Goal: Information Seeking & Learning: Learn about a topic

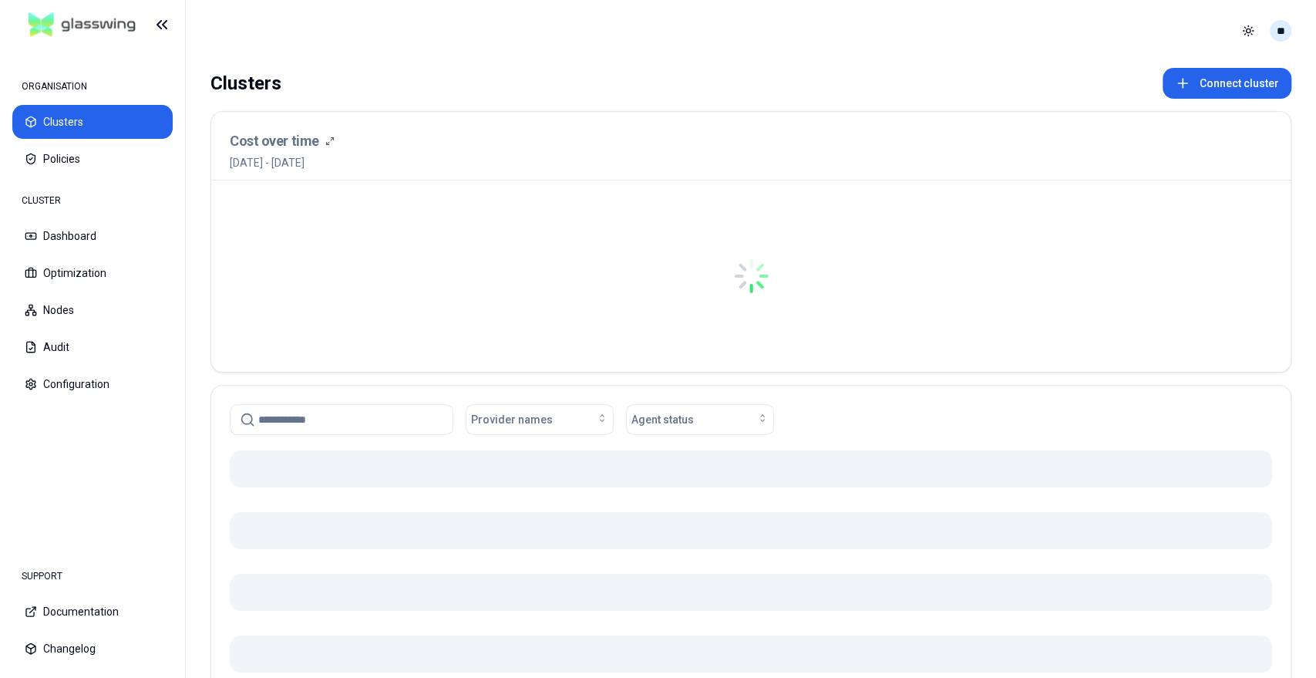
click at [1277, 36] on html "ORGANISATION Clusters Policies CLUSTER Dashboard Optimization Nodes Audit Confi…" at bounding box center [658, 339] width 1316 height 678
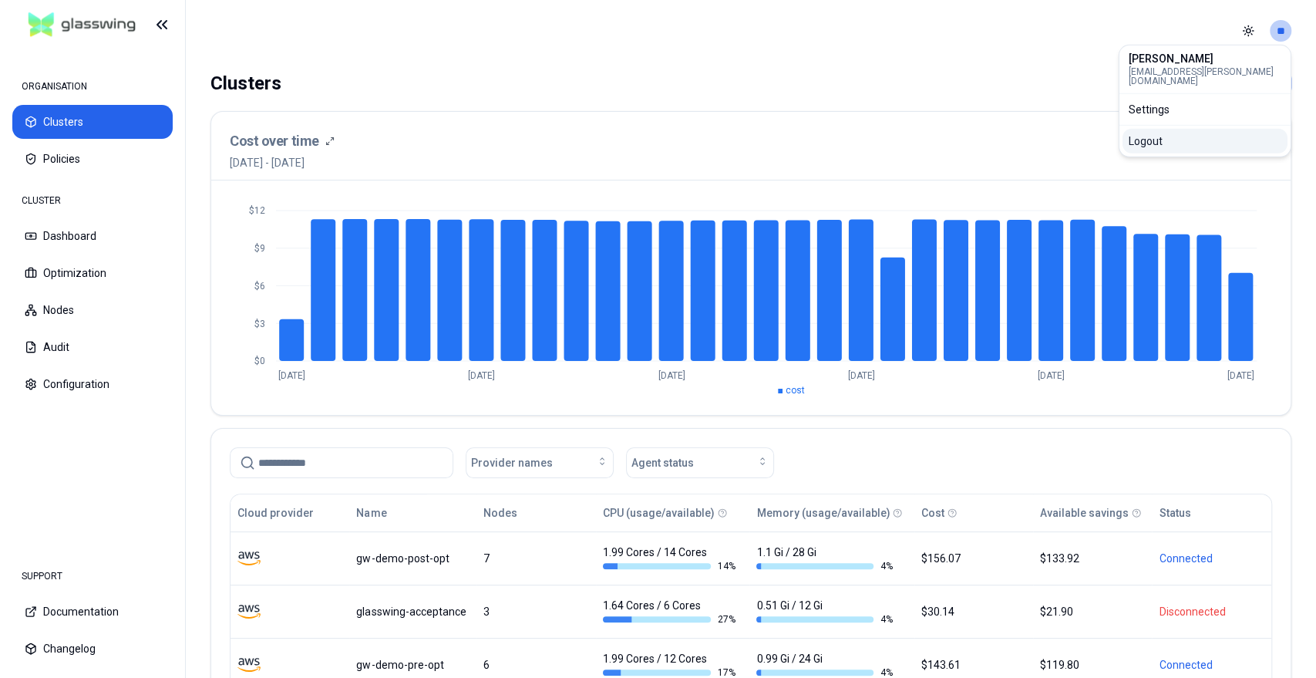
click at [1237, 131] on div "Logout" at bounding box center [1204, 141] width 165 height 25
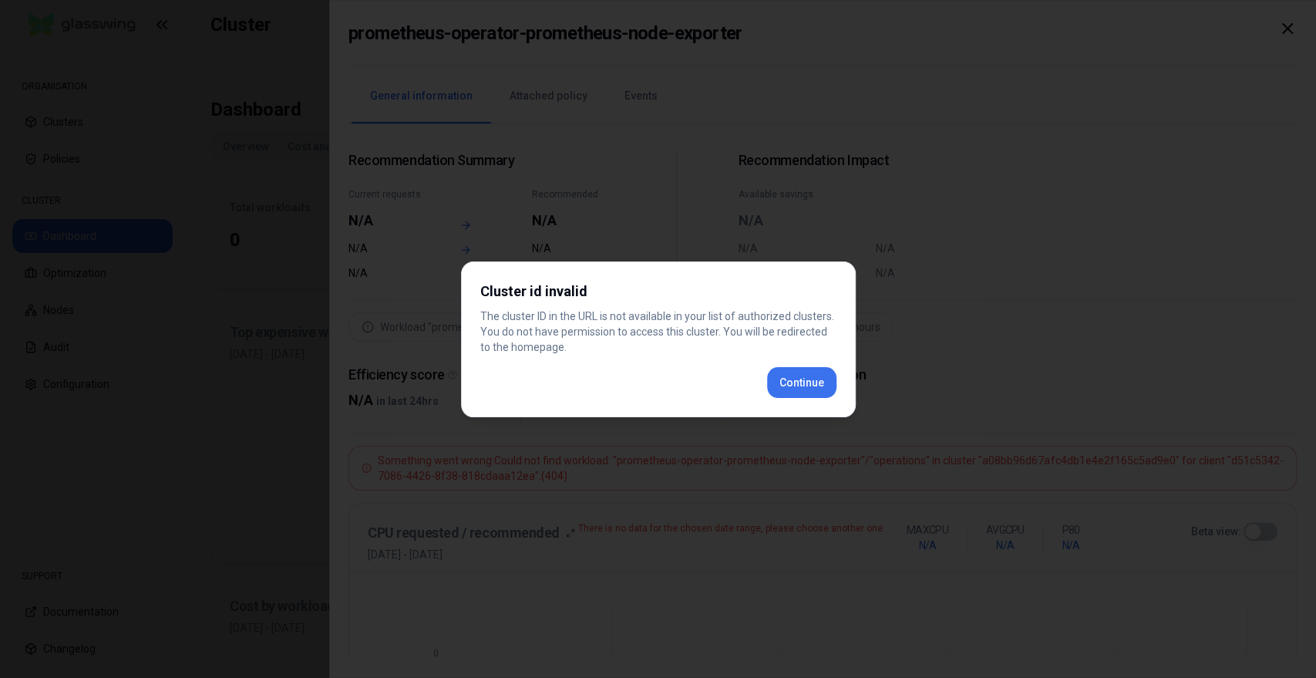
click at [781, 390] on div "Cluster id invalid The cluster ID in the URL is not available in your list of a…" at bounding box center [658, 339] width 395 height 156
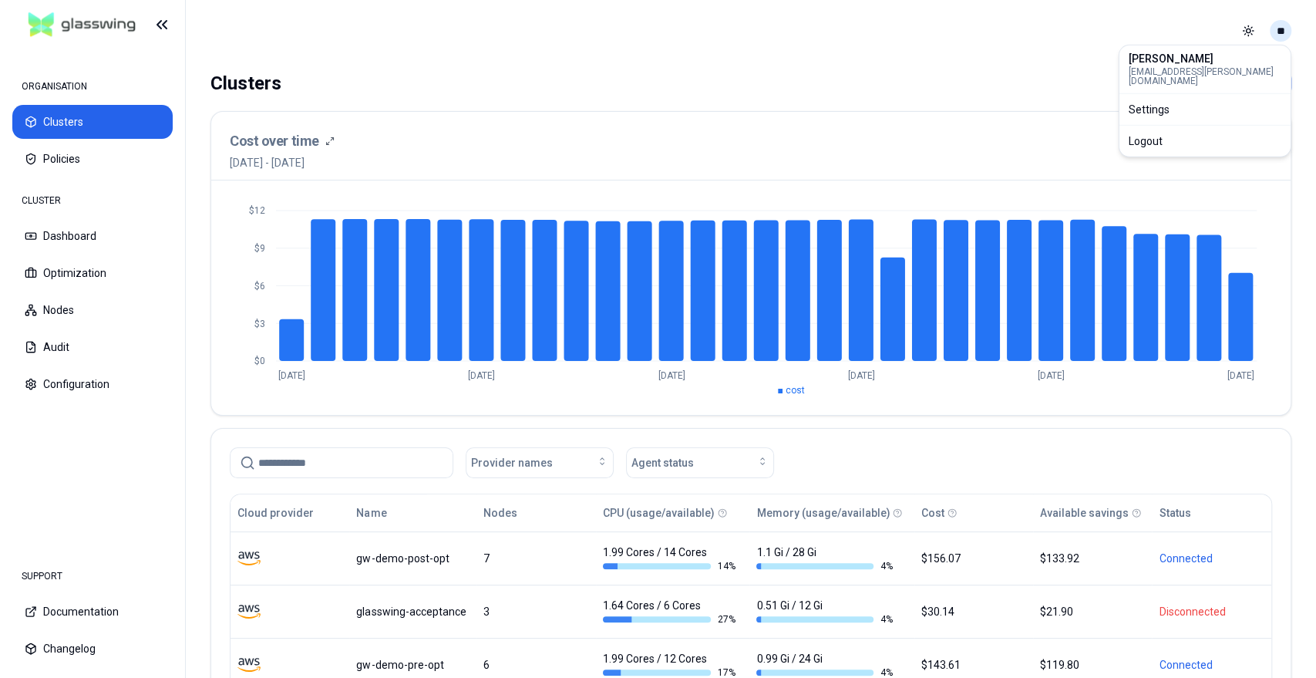
click at [1183, 31] on html "ORGANISATION Clusters Policies CLUSTER Dashboard Optimization Nodes Audit Confi…" at bounding box center [658, 339] width 1316 height 678
click at [1183, 131] on div "Logout" at bounding box center [1204, 141] width 165 height 25
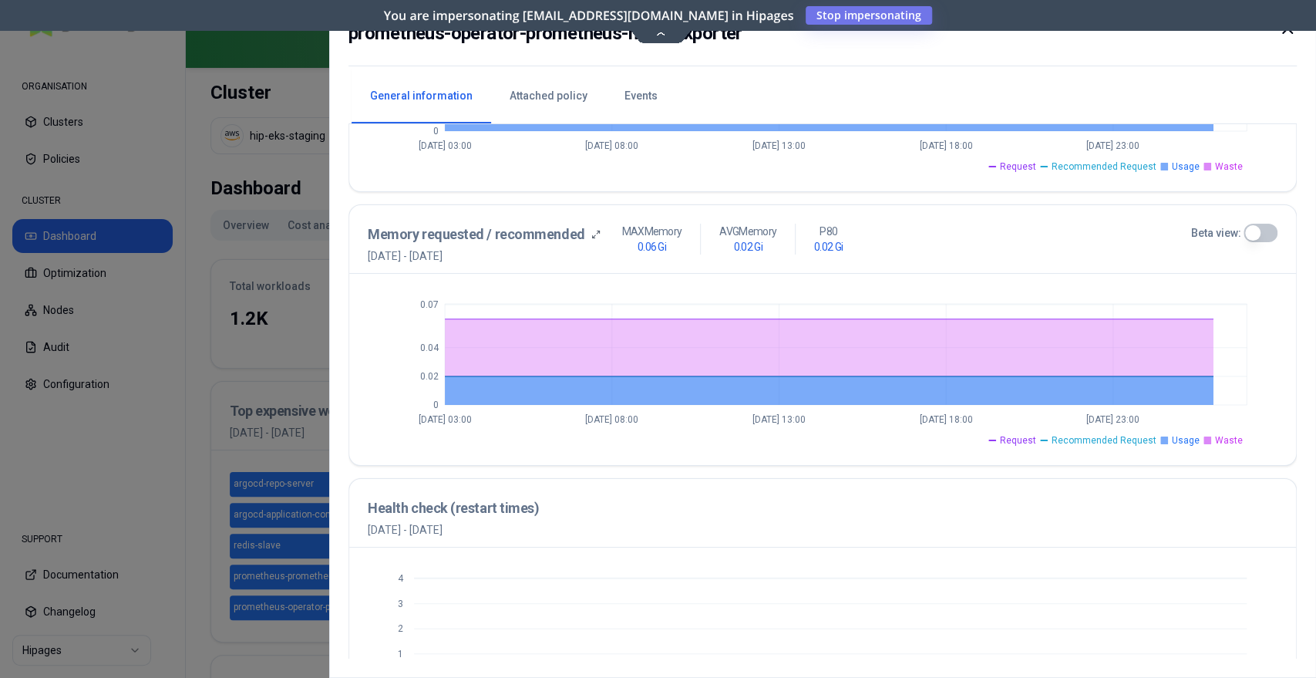
scroll to position [513, 0]
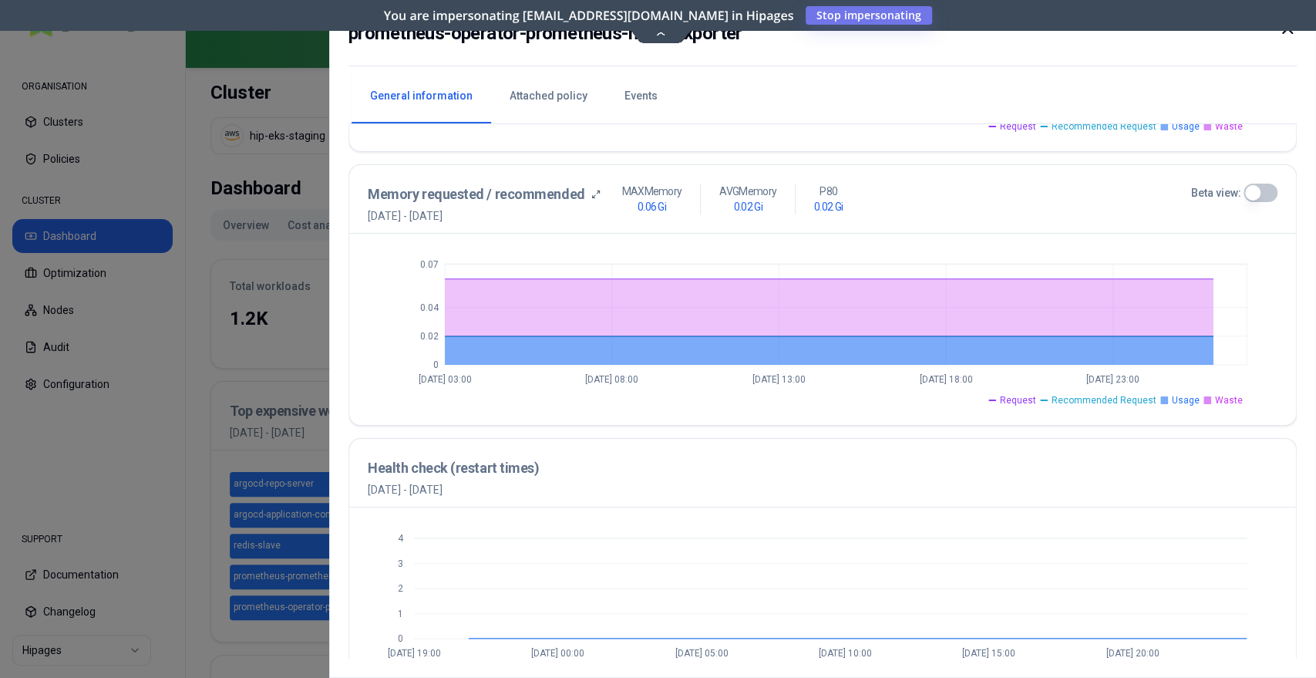
click at [1035, 400] on span "Request" at bounding box center [1018, 400] width 36 height 12
click at [1091, 397] on span "Recommended Request" at bounding box center [1104, 400] width 105 height 12
click at [1220, 395] on span "Waste" at bounding box center [1229, 400] width 28 height 12
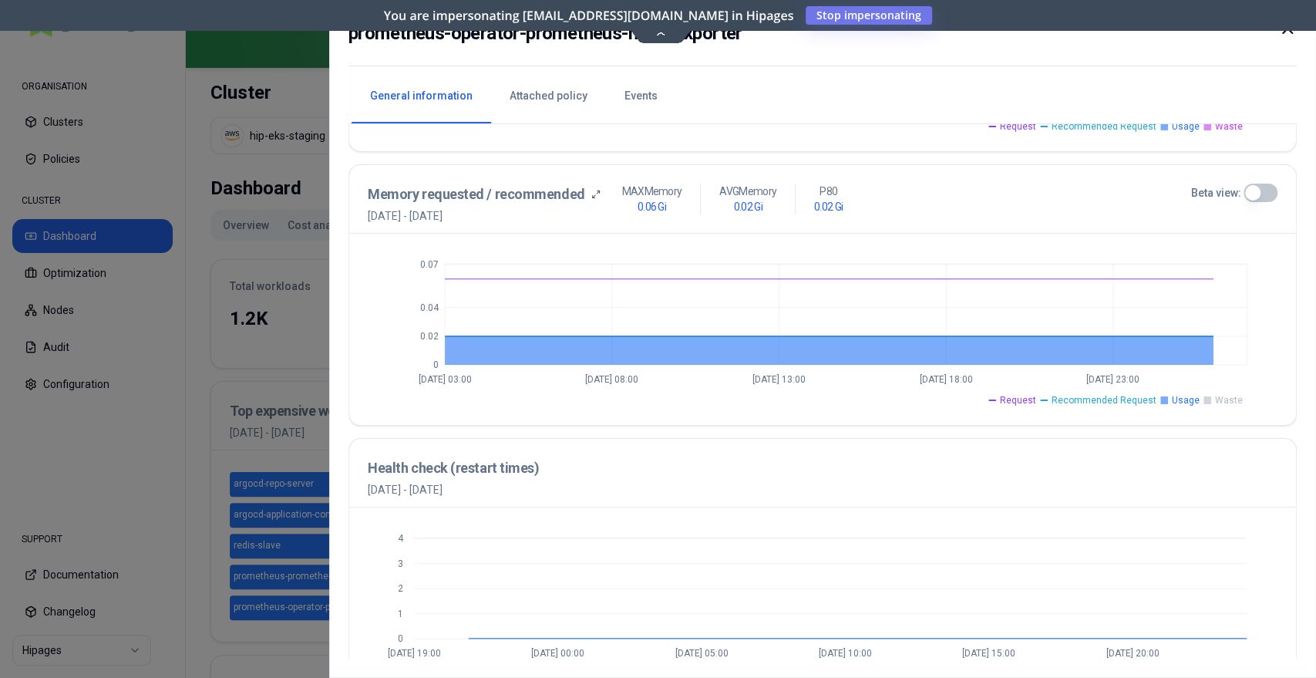
click at [1195, 400] on span "Usage" at bounding box center [1186, 400] width 28 height 12
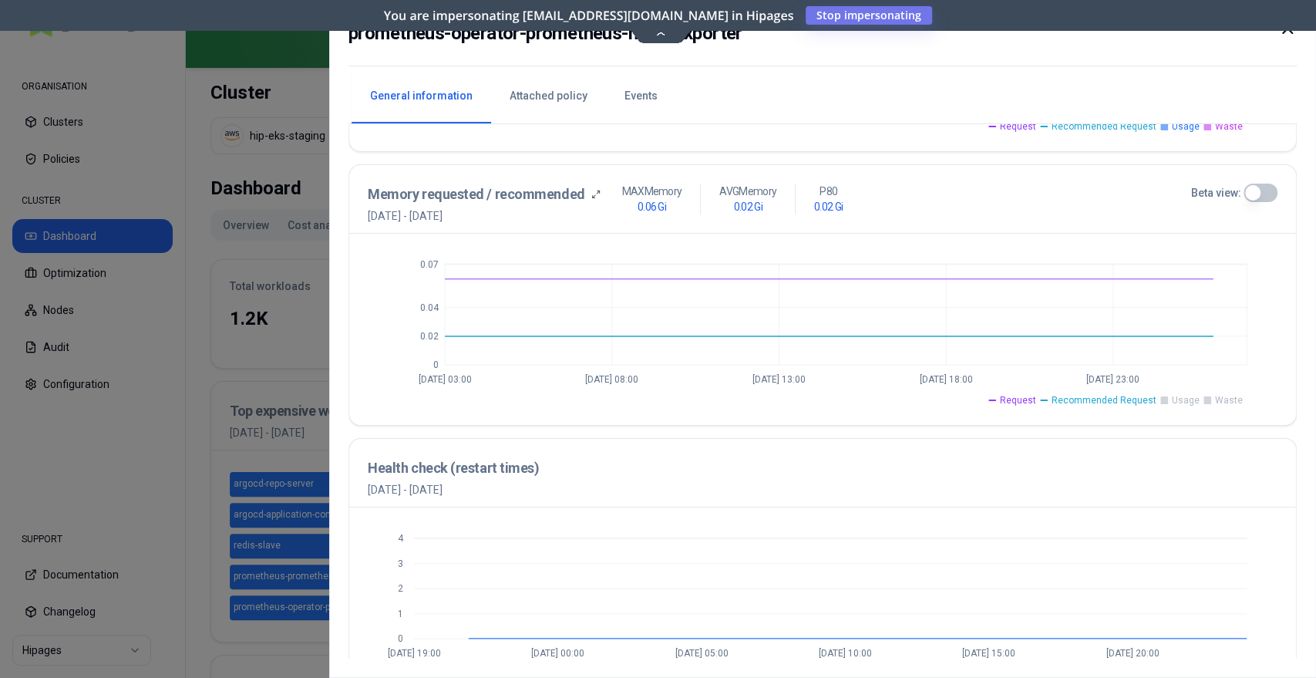
click at [1195, 400] on span "Usage" at bounding box center [1186, 400] width 28 height 12
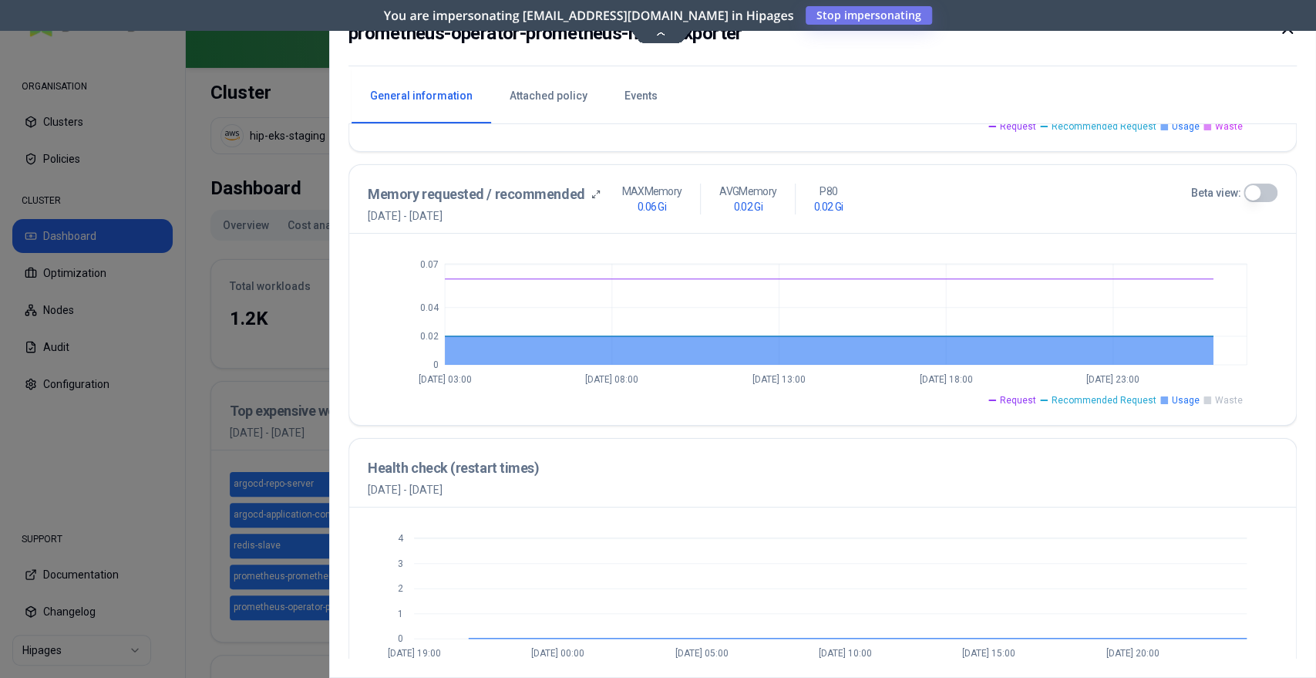
click at [1195, 400] on span "Usage" at bounding box center [1186, 400] width 28 height 12
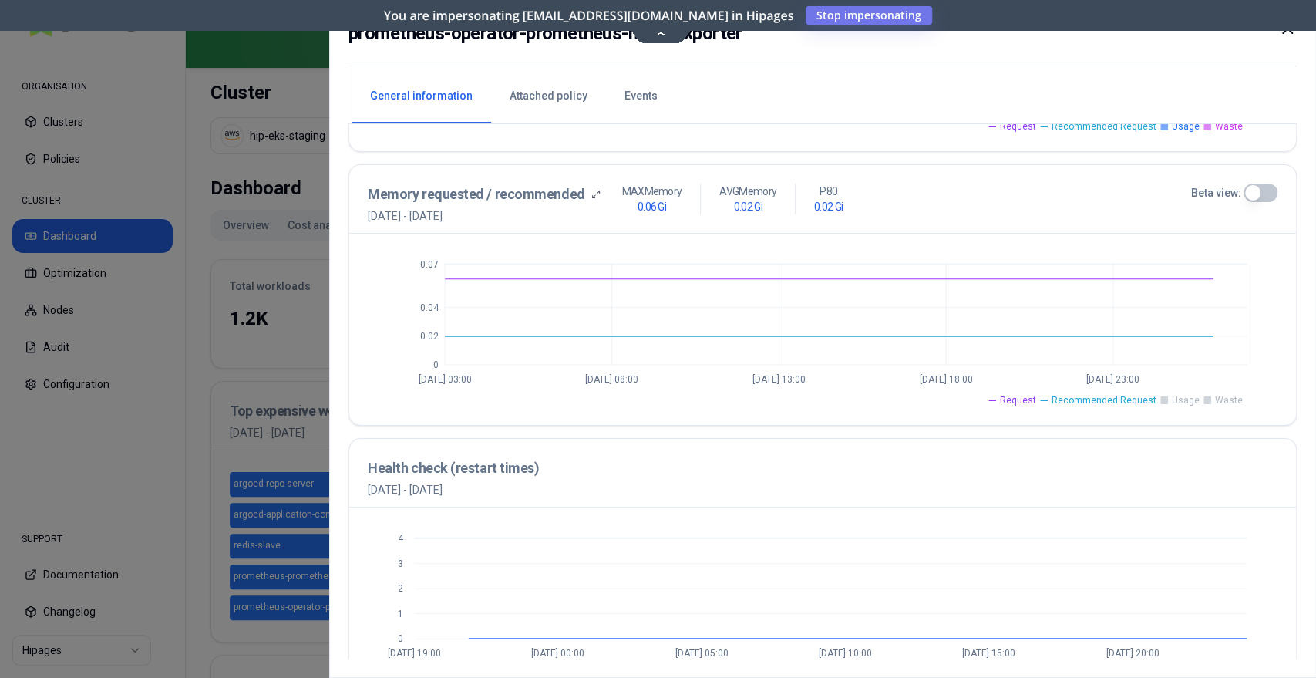
click at [1129, 401] on span "Recommended Request" at bounding box center [1104, 400] width 105 height 12
click at [1026, 398] on span "Request" at bounding box center [1018, 400] width 36 height 12
click at [1233, 402] on span "Waste" at bounding box center [1229, 400] width 28 height 12
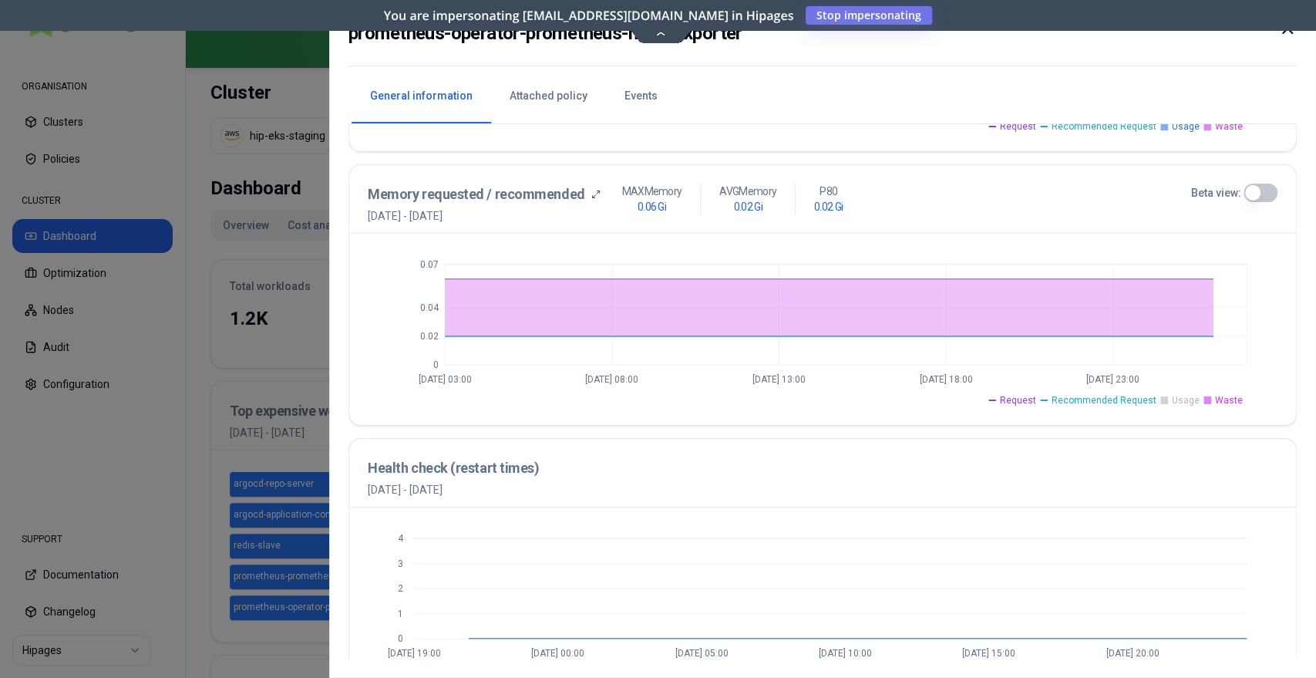
click at [1233, 402] on span "Waste" at bounding box center [1229, 400] width 28 height 12
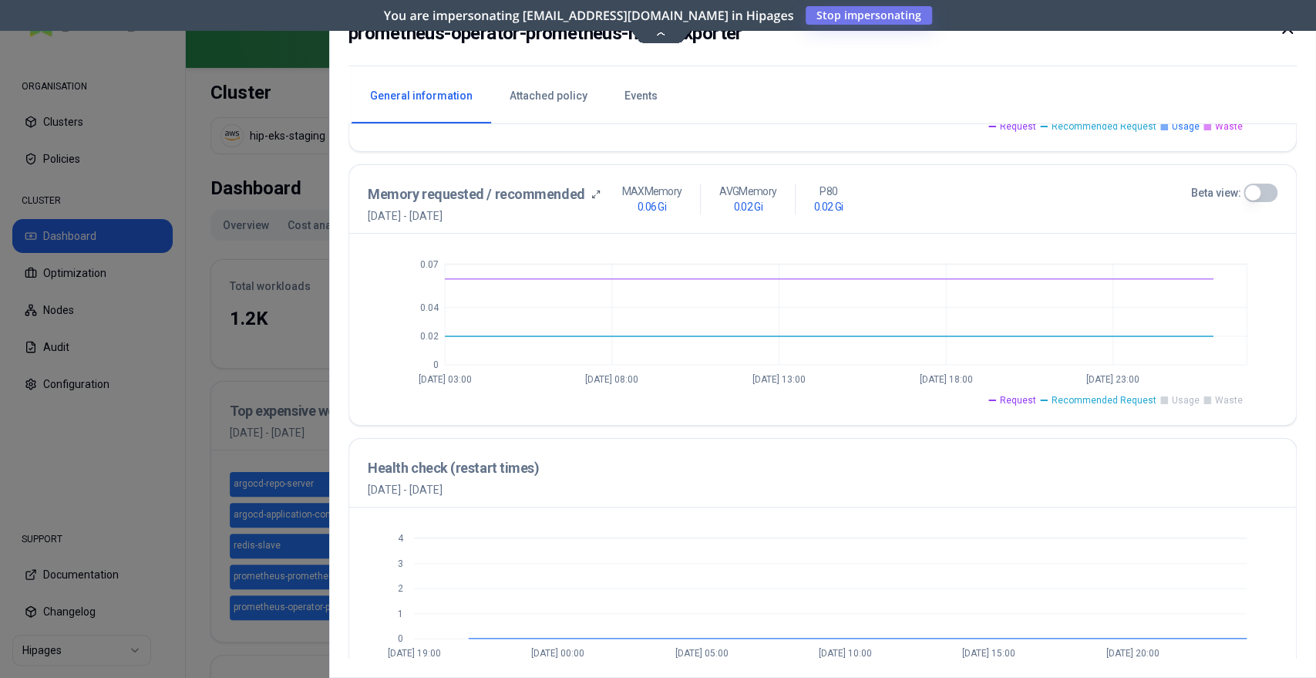
click at [1021, 402] on span "Request" at bounding box center [1018, 400] width 36 height 12
click at [1183, 402] on span "Usage" at bounding box center [1186, 400] width 28 height 12
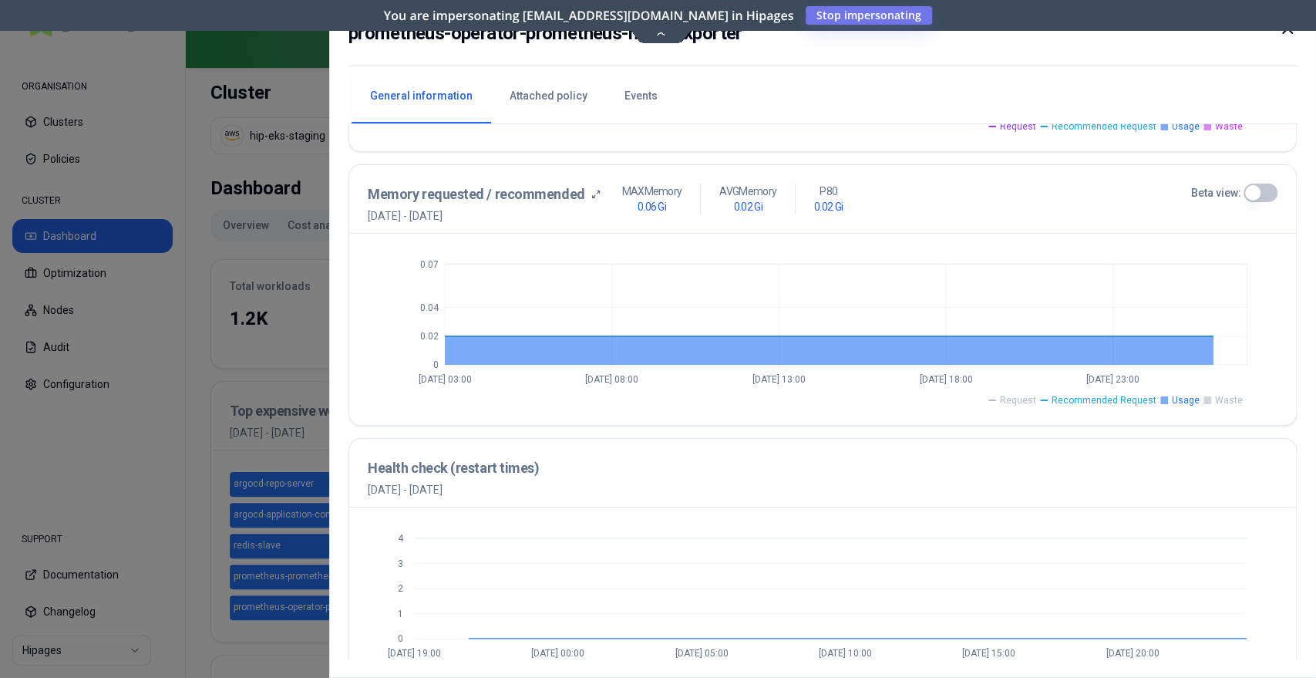
click at [1183, 402] on span "Usage" at bounding box center [1186, 400] width 28 height 12
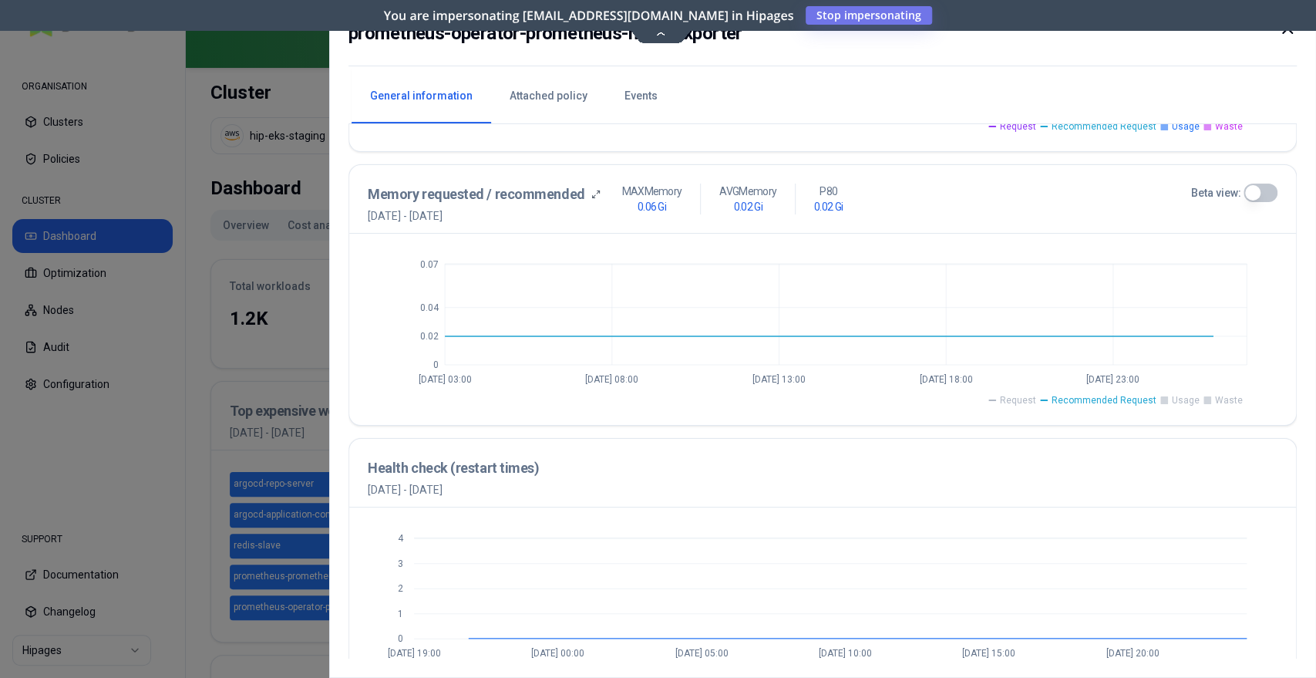
click at [1183, 402] on span "Usage" at bounding box center [1186, 400] width 28 height 12
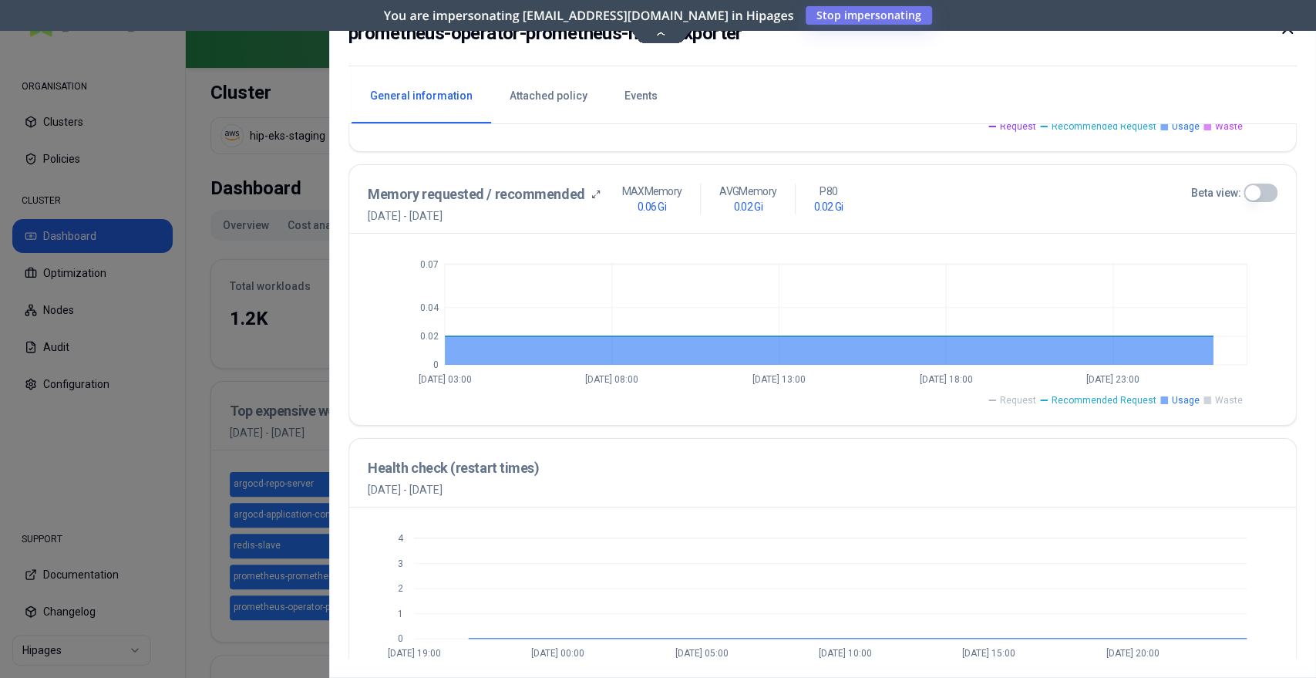
click at [1183, 402] on span "Usage" at bounding box center [1186, 400] width 28 height 12
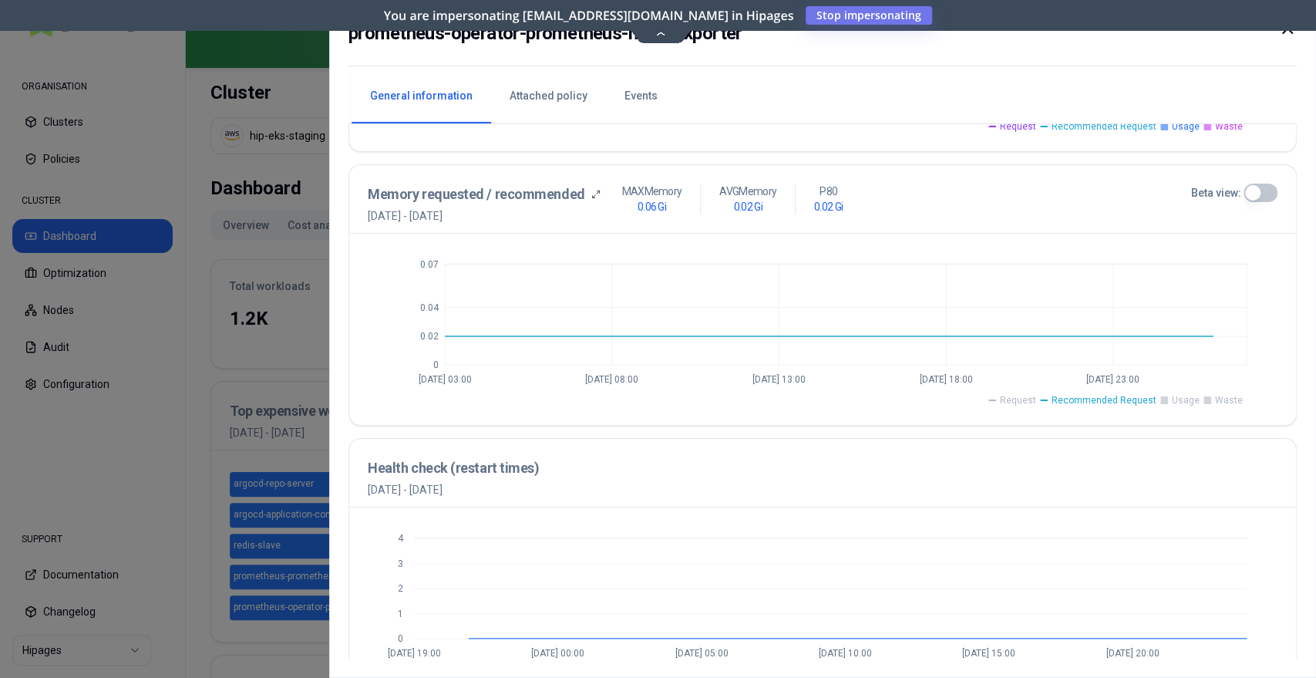
click at [1183, 402] on span "Usage" at bounding box center [1186, 400] width 28 height 12
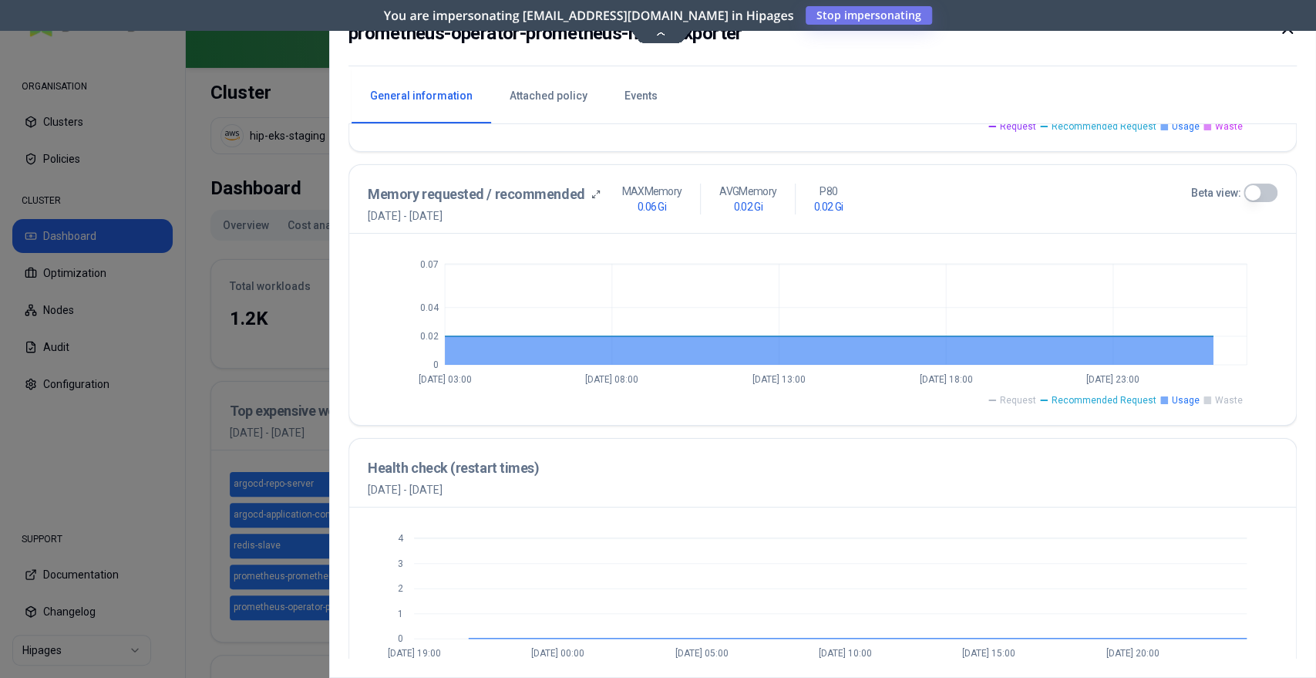
click at [1183, 402] on span "Usage" at bounding box center [1186, 400] width 28 height 12
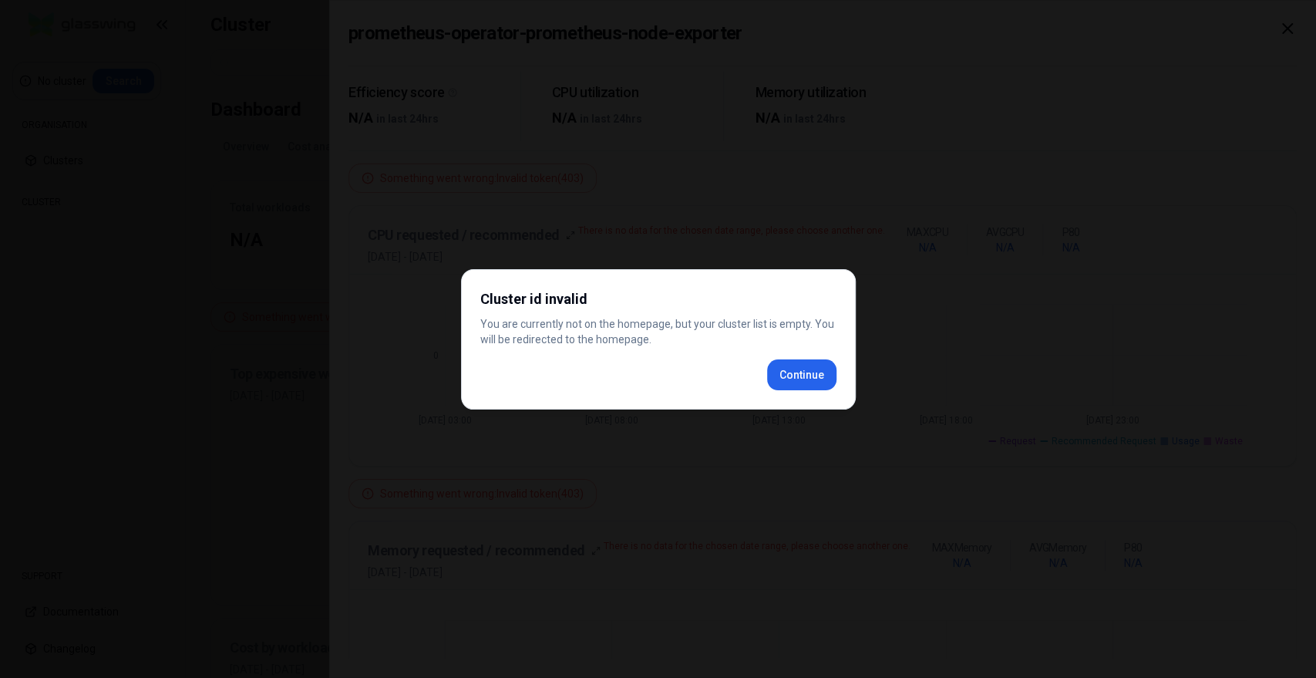
scroll to position [387, 0]
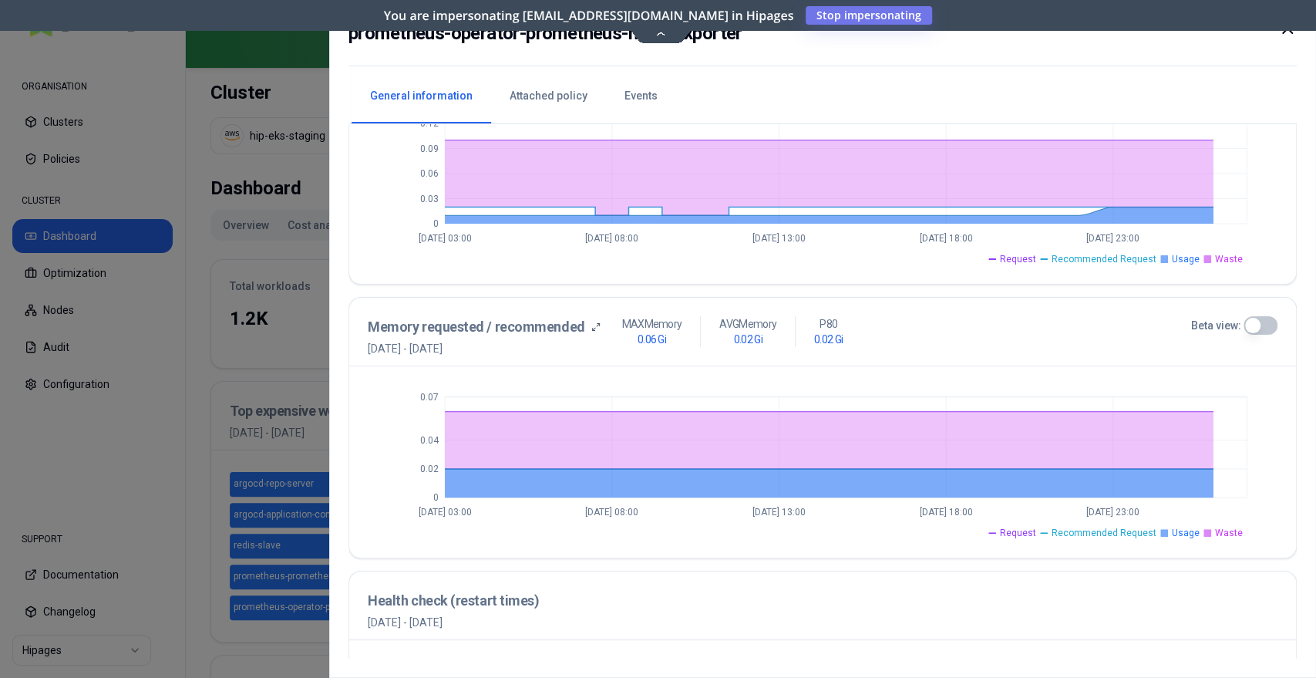
scroll to position [295, 0]
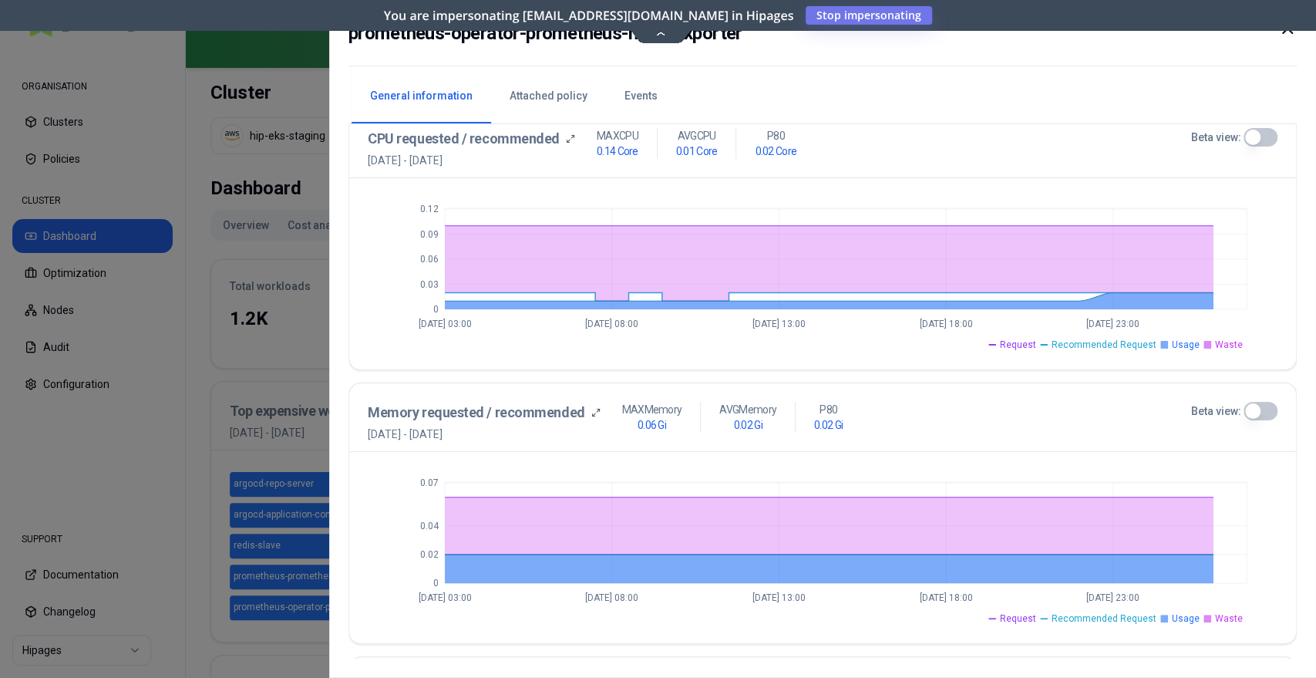
click at [664, 36] on h2 "prometheus-operator-prometheus-node-exporter" at bounding box center [545, 33] width 394 height 28
click at [660, 34] on h2 "prometheus-operator-prometheus-node-exporter" at bounding box center [545, 33] width 394 height 28
click at [657, 29] on h2 "prometheus-operator-prometheus-node-exporter" at bounding box center [545, 33] width 394 height 28
click at [658, 47] on div "prometheus-operator-prometheus-node-exporter" at bounding box center [822, 42] width 948 height 47
click at [661, 42] on h2 "prometheus-operator-prometheus-node-exporter" at bounding box center [545, 33] width 394 height 28
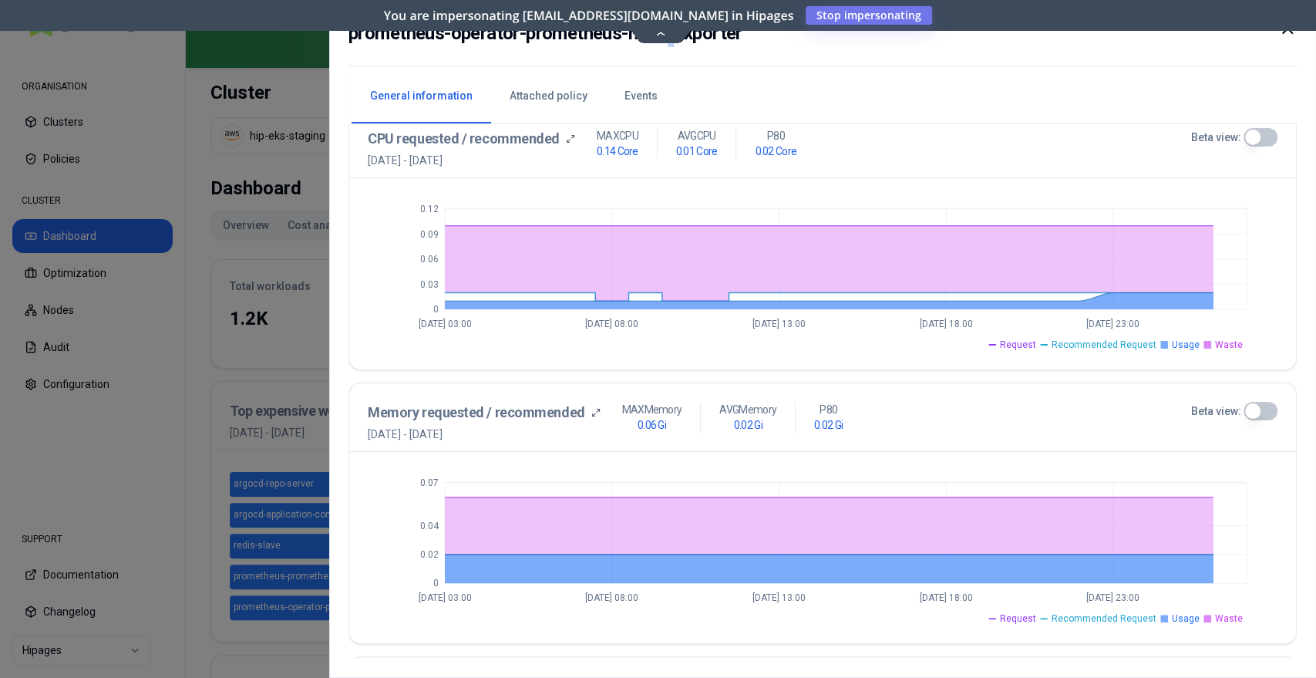
click at [661, 41] on h2 "prometheus-operator-prometheus-node-exporter" at bounding box center [545, 33] width 394 height 28
click at [661, 36] on h2 "prometheus-operator-prometheus-node-exporter" at bounding box center [545, 33] width 394 height 28
click at [1287, 35] on icon at bounding box center [1287, 28] width 19 height 19
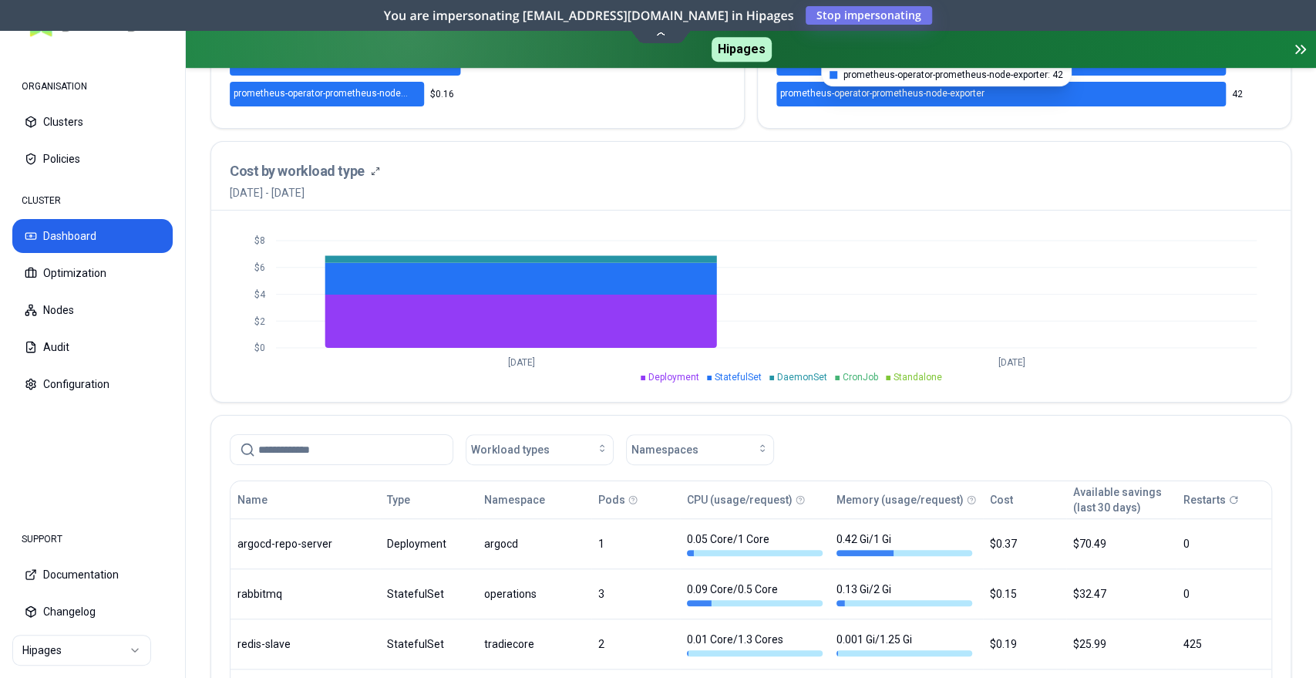
scroll to position [257, 0]
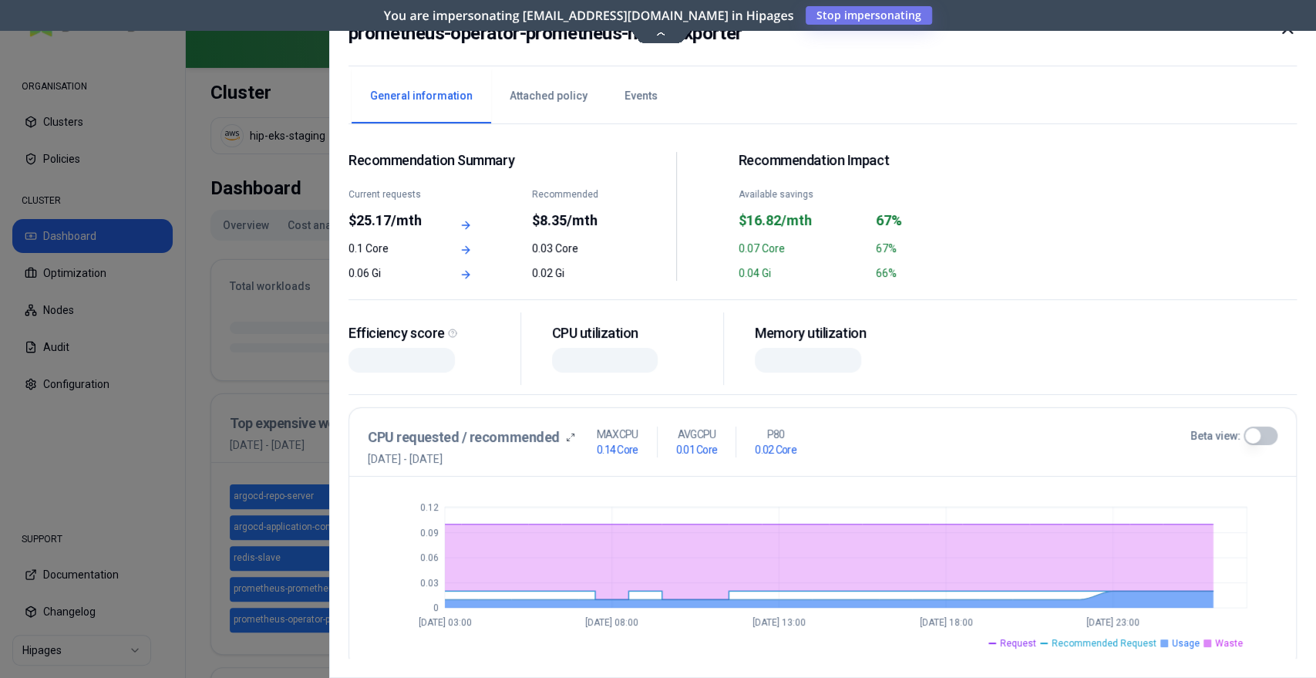
click at [657, 39] on h2 "prometheus-operator-prometheus-node-exporter" at bounding box center [545, 33] width 394 height 28
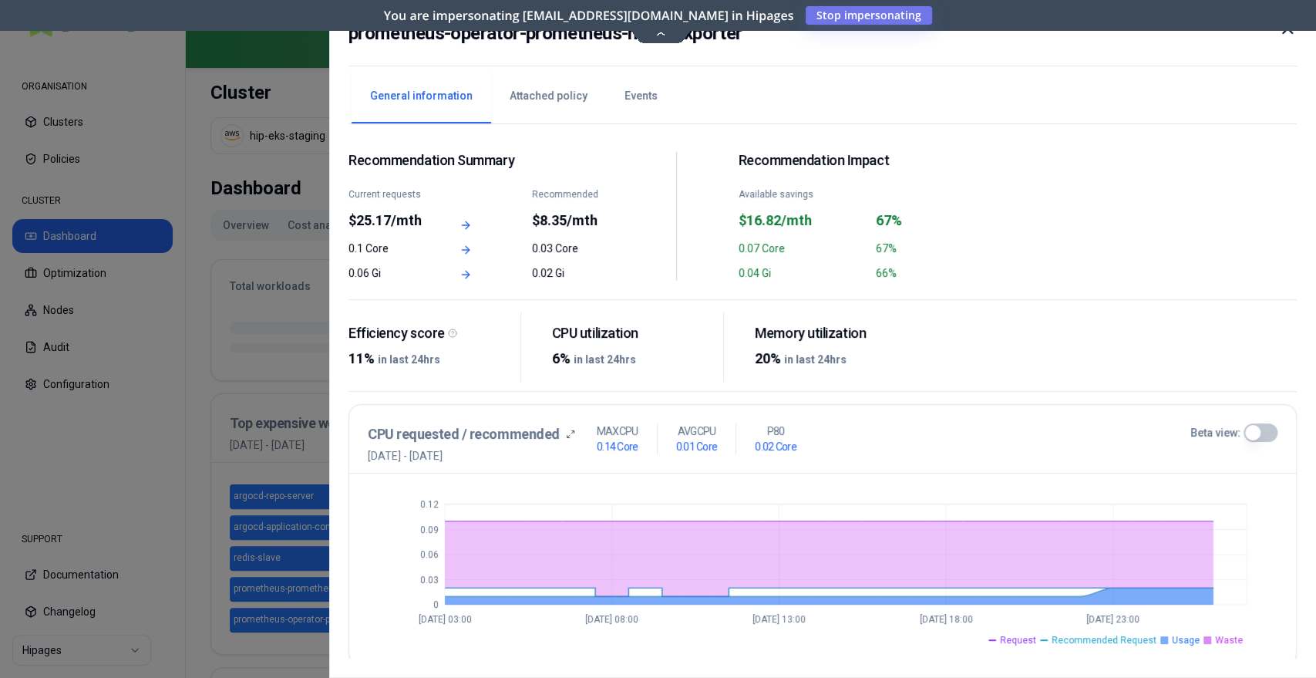
click at [654, 35] on h2 "prometheus-operator-prometheus-node-exporter" at bounding box center [545, 33] width 394 height 28
click at [662, 43] on h2 "prometheus-operator-prometheus-node-exporter" at bounding box center [545, 33] width 394 height 28
click at [657, 36] on h2 "prometheus-operator-prometheus-node-exporter" at bounding box center [545, 33] width 394 height 28
click at [658, 21] on h2 "prometheus-operator-prometheus-node-exporter" at bounding box center [545, 33] width 394 height 28
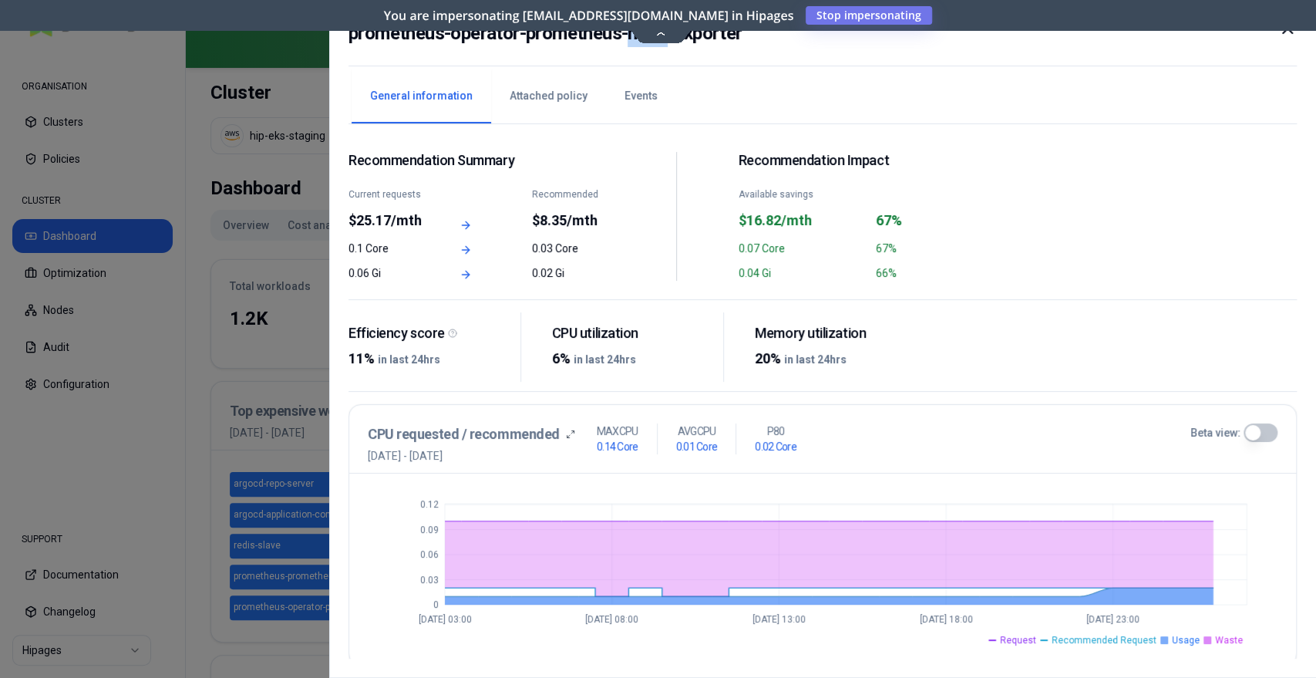
click at [658, 21] on h2 "prometheus-operator-prometheus-node-exporter" at bounding box center [545, 33] width 394 height 28
click at [662, 31] on h2 "prometheus-operator-prometheus-node-exporter" at bounding box center [545, 33] width 394 height 28
click at [652, 56] on div "prometheus-operator-prometheus-node-exporter" at bounding box center [822, 42] width 948 height 47
click at [663, 39] on h2 "prometheus-operator-prometheus-node-exporter" at bounding box center [545, 33] width 394 height 28
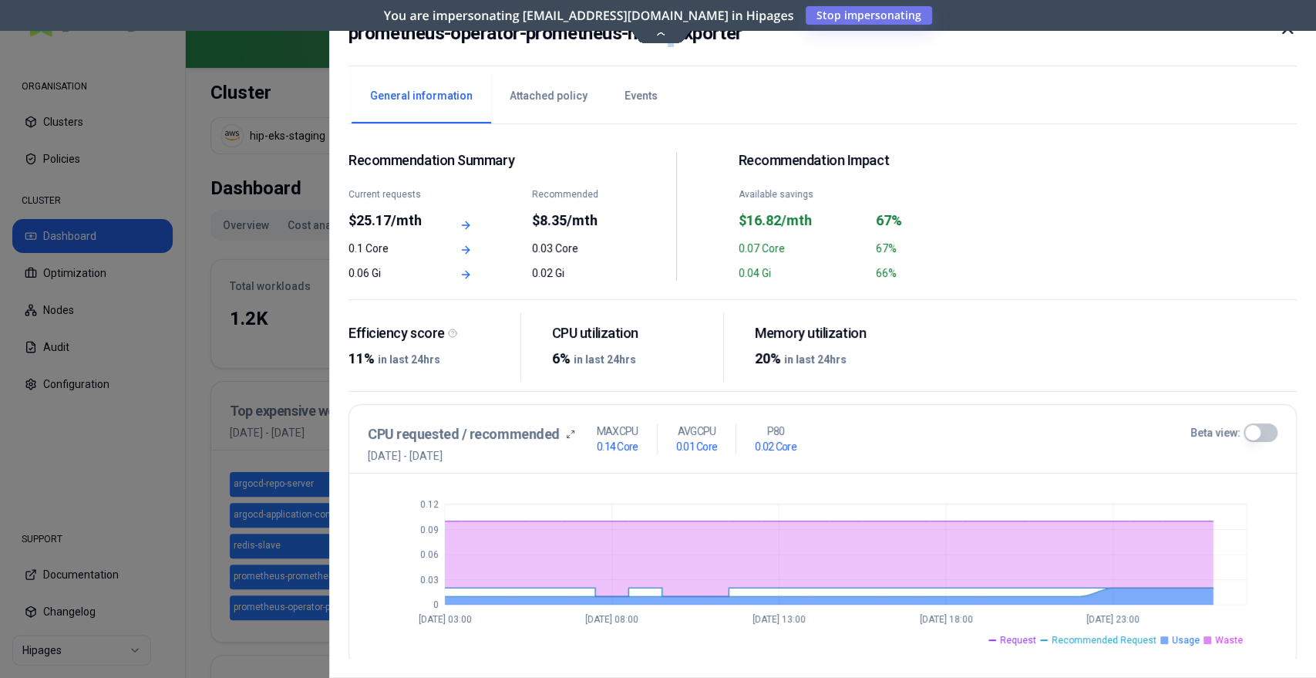
click at [663, 39] on h2 "prometheus-operator-prometheus-node-exporter" at bounding box center [545, 33] width 394 height 28
click at [661, 37] on h2 "prometheus-operator-prometheus-node-exporter" at bounding box center [545, 33] width 394 height 28
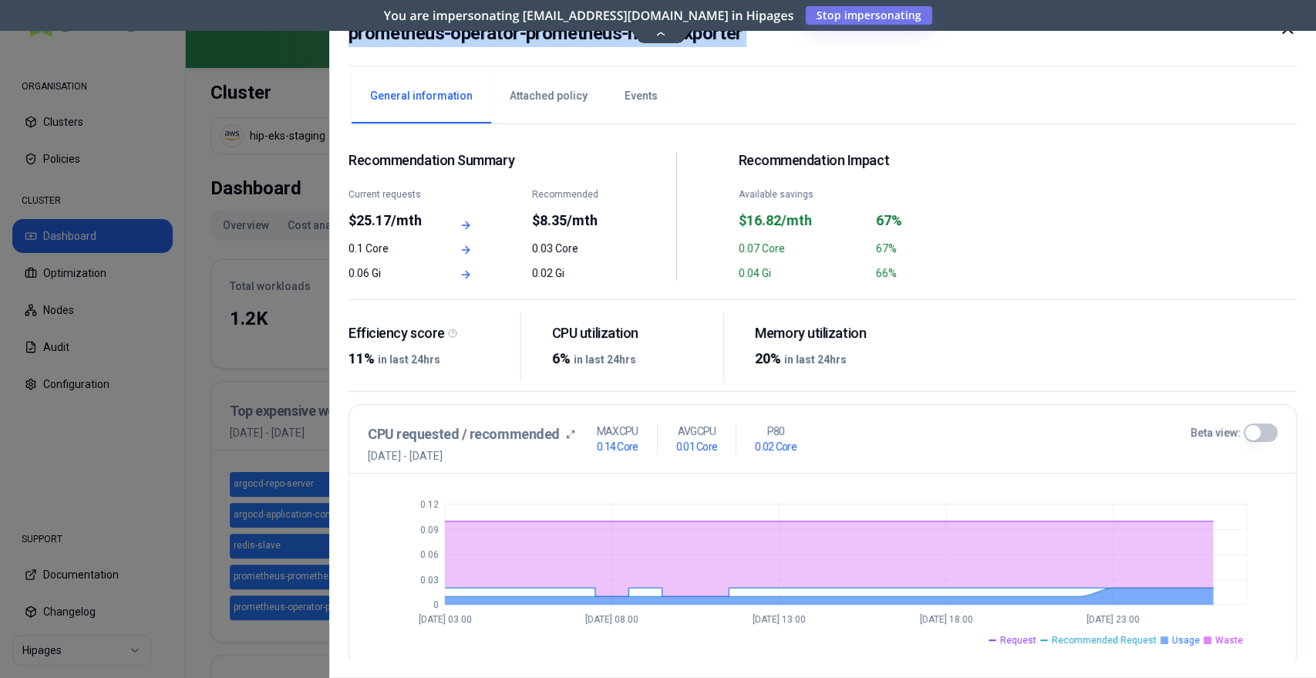
click at [661, 37] on h2 "prometheus-operator-prometheus-node-exporter" at bounding box center [545, 33] width 394 height 28
click at [501, 35] on h2 "prometheus-operator-prometheus-node-exporter" at bounding box center [545, 33] width 394 height 28
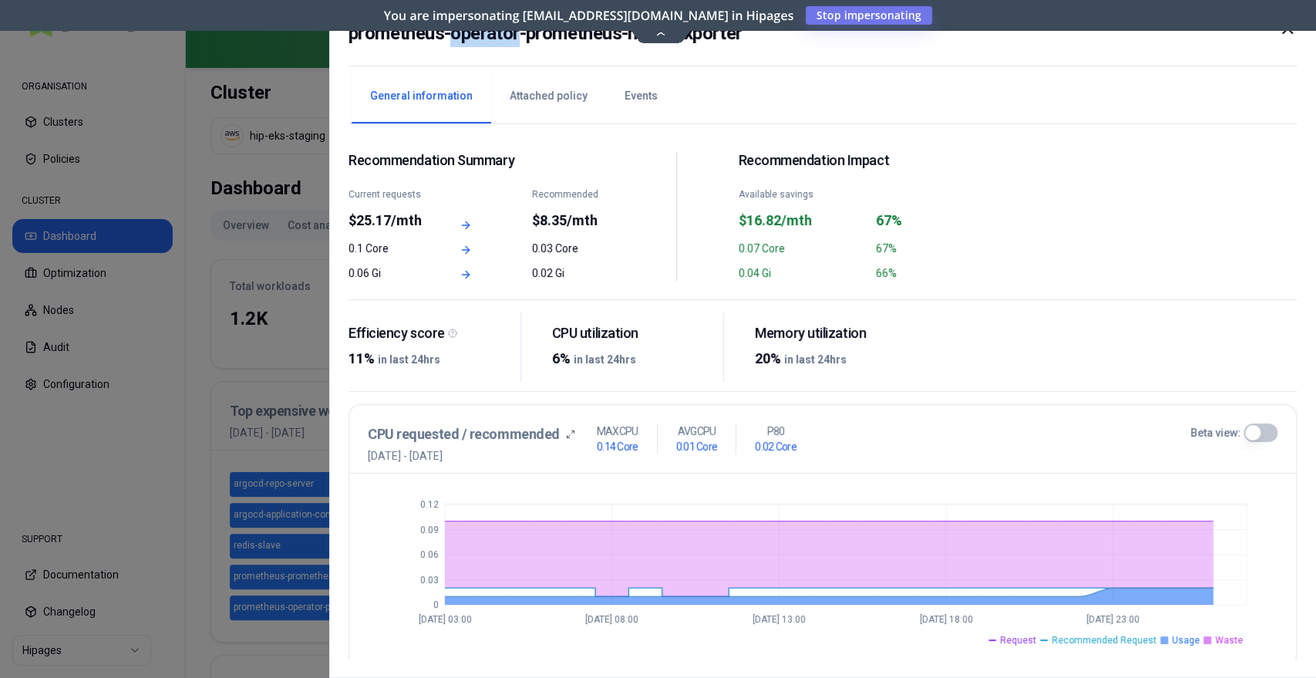
click at [501, 35] on h2 "prometheus-operator-prometheus-node-exporter" at bounding box center [545, 33] width 394 height 28
click at [641, 96] on button "Events" at bounding box center [641, 96] width 70 height 54
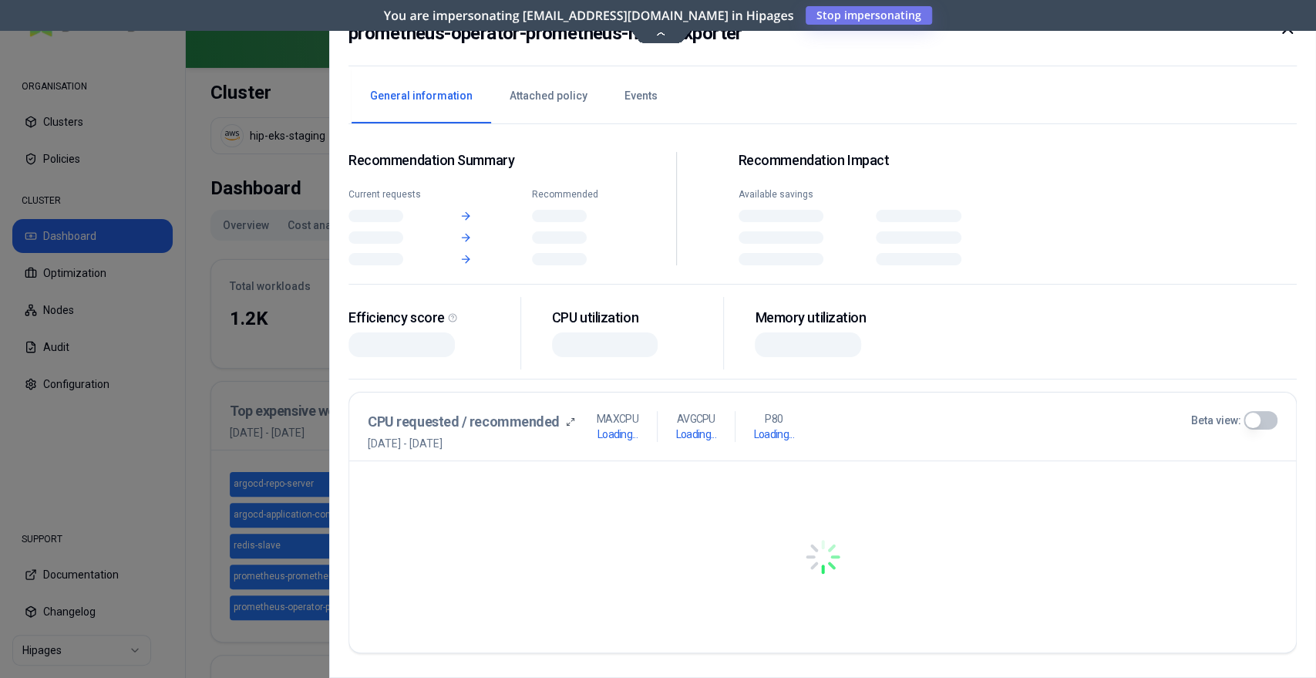
click at [450, 96] on button "General information" at bounding box center [422, 96] width 140 height 54
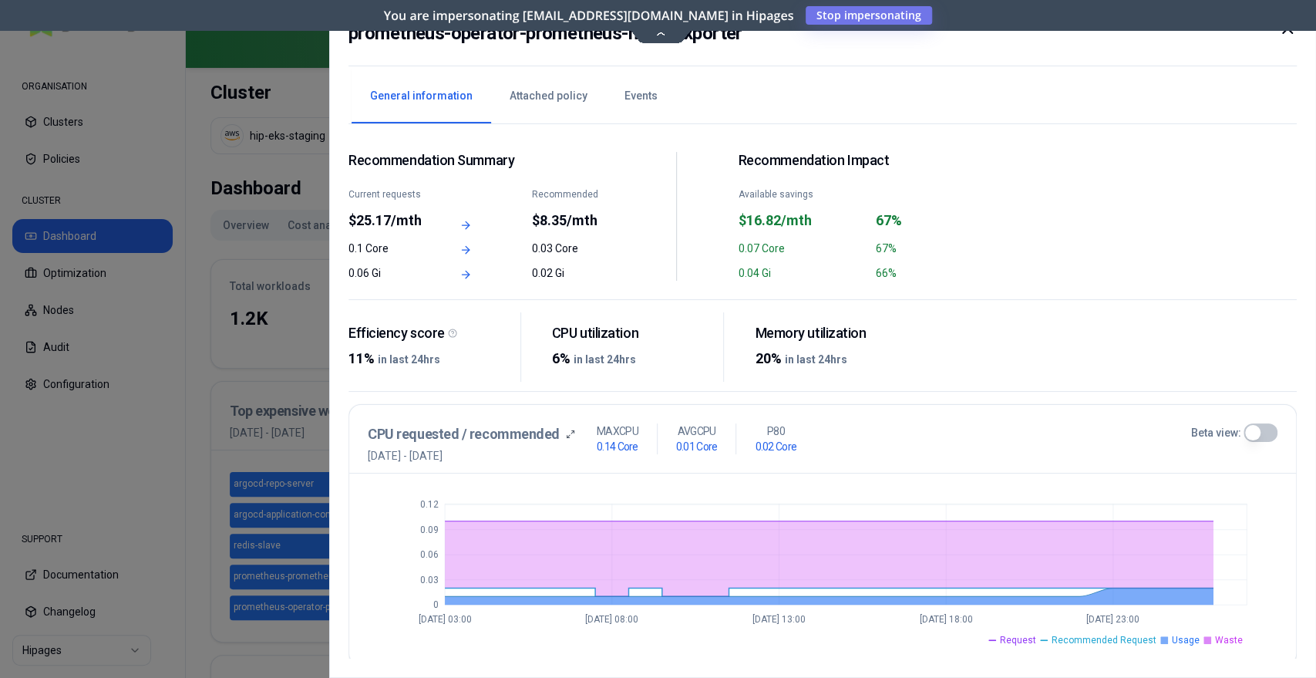
click at [1284, 37] on icon at bounding box center [1287, 28] width 19 height 19
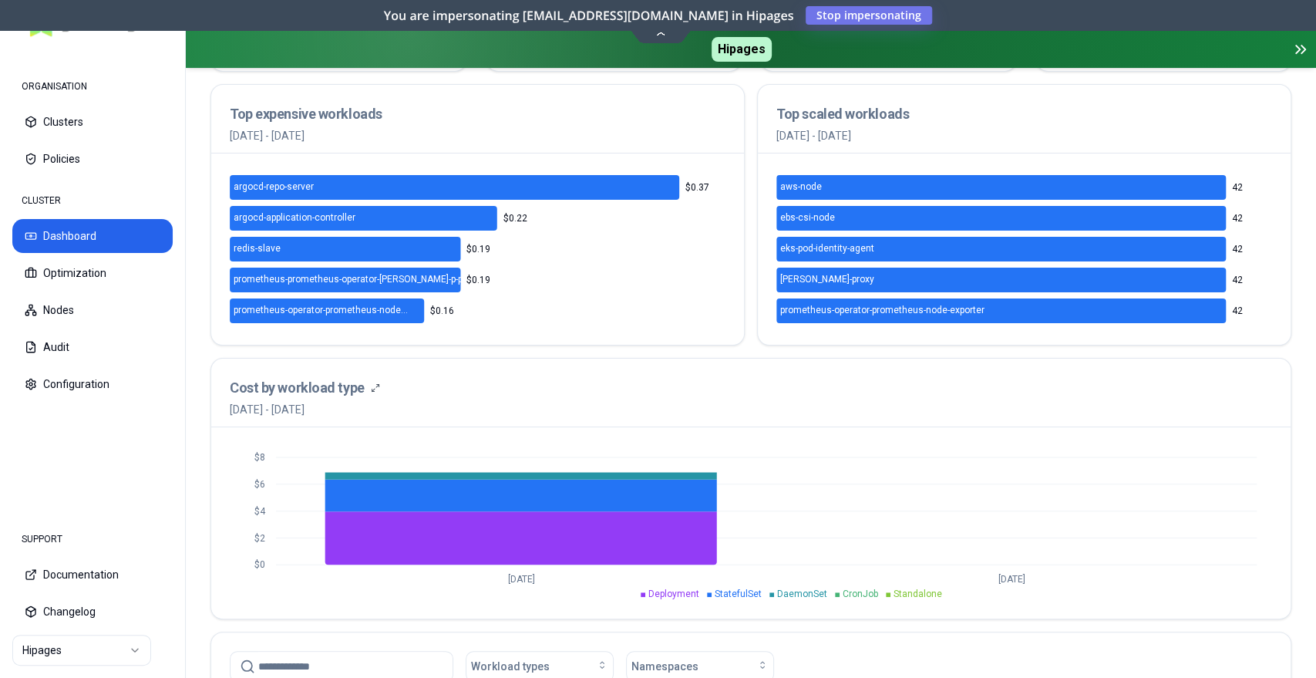
scroll to position [257, 0]
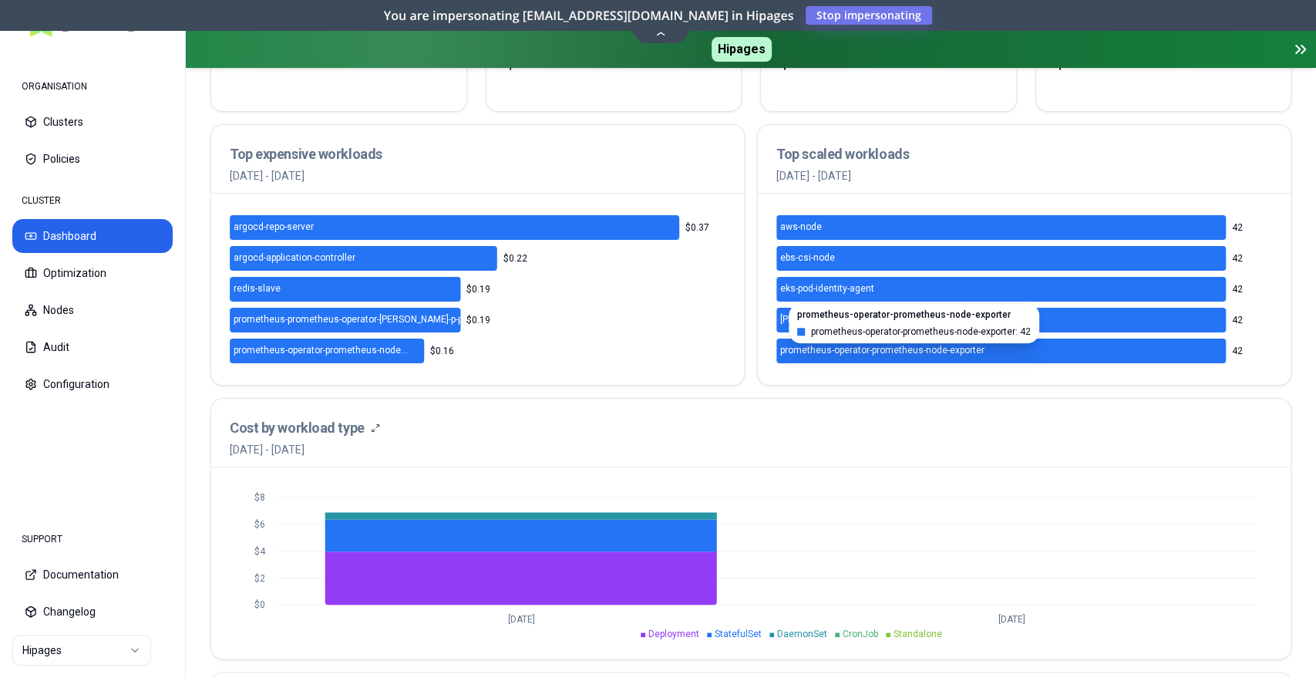
click at [1004, 348] on icon at bounding box center [1000, 350] width 449 height 25
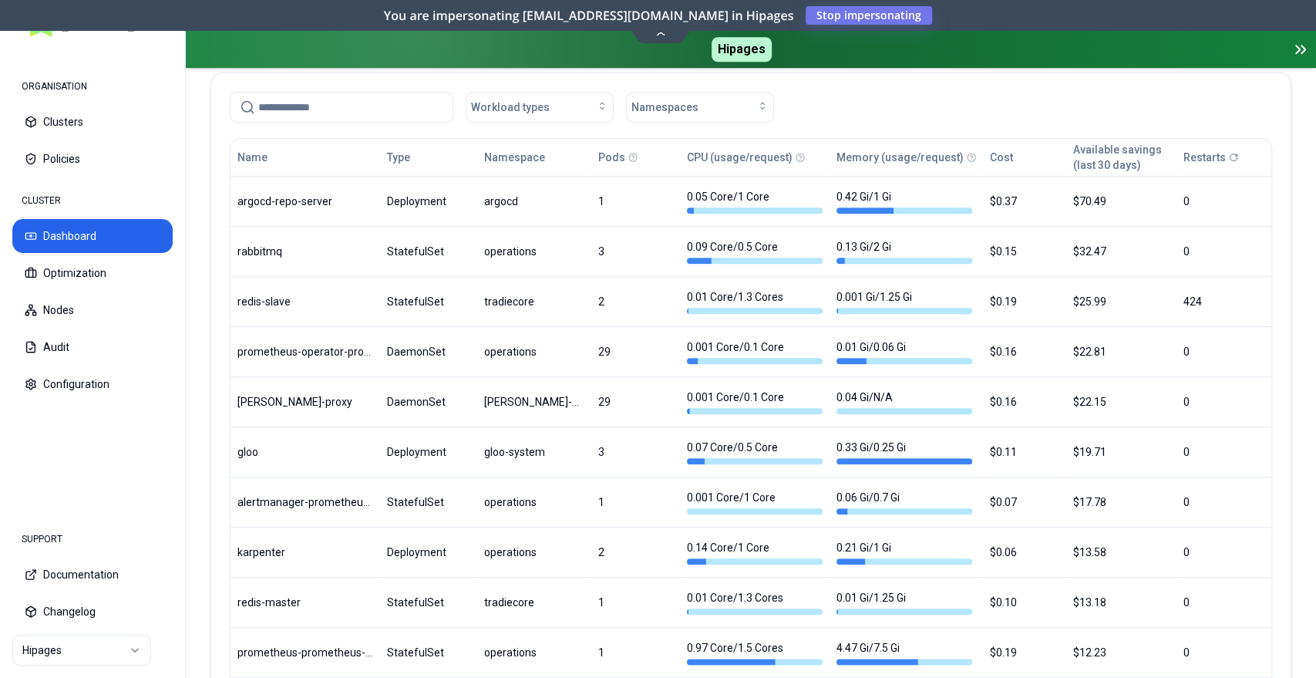
scroll to position [856, 0]
click at [83, 274] on button "Optimization" at bounding box center [92, 273] width 160 height 34
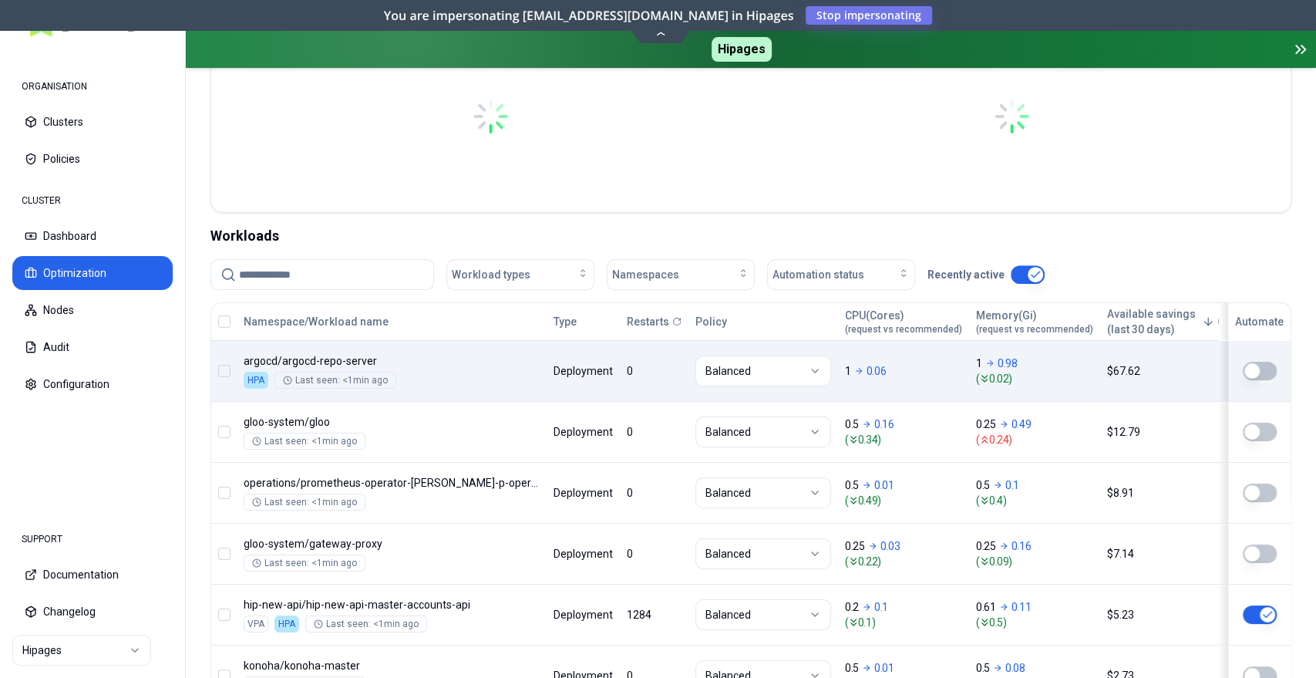
scroll to position [428, 0]
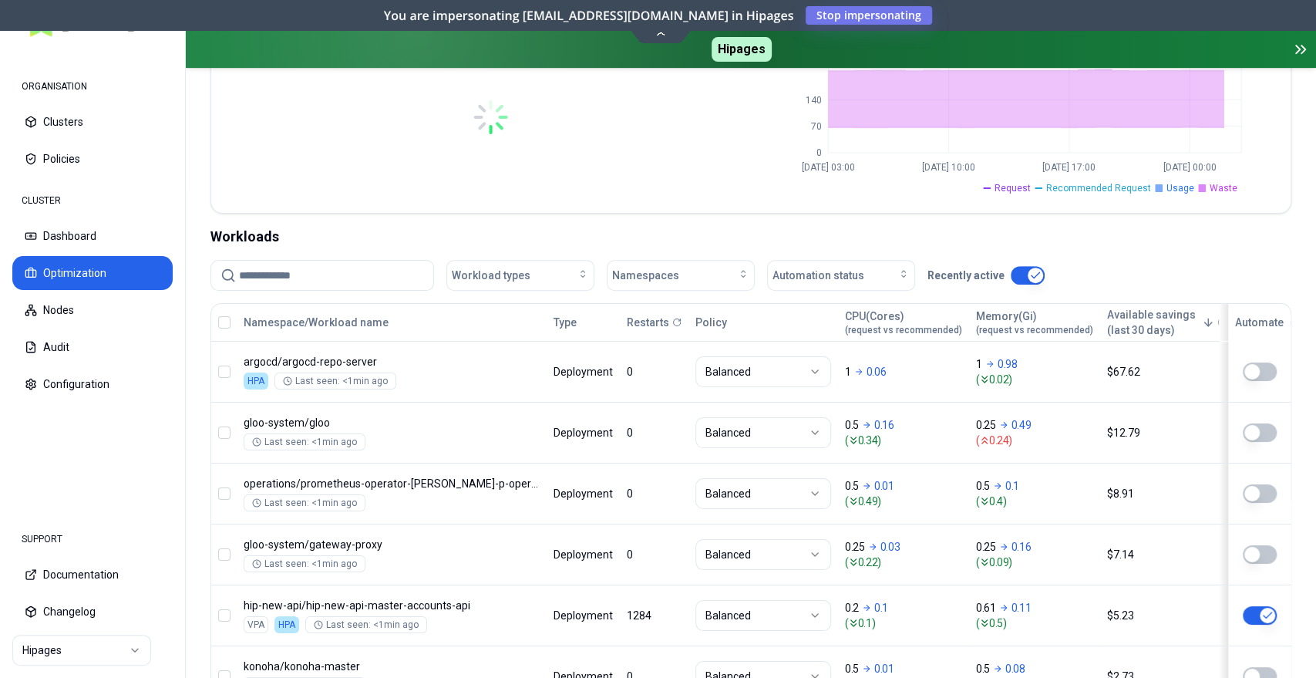
click at [274, 275] on input at bounding box center [331, 275] width 185 height 29
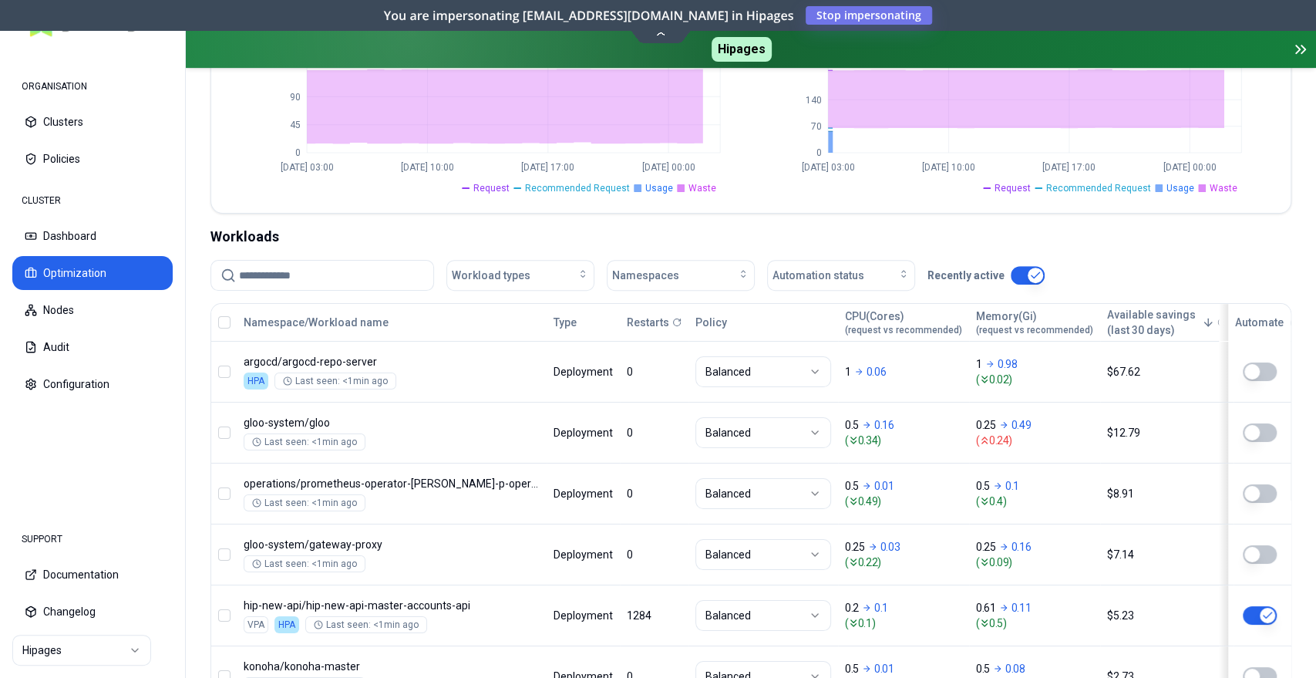
paste input "**********"
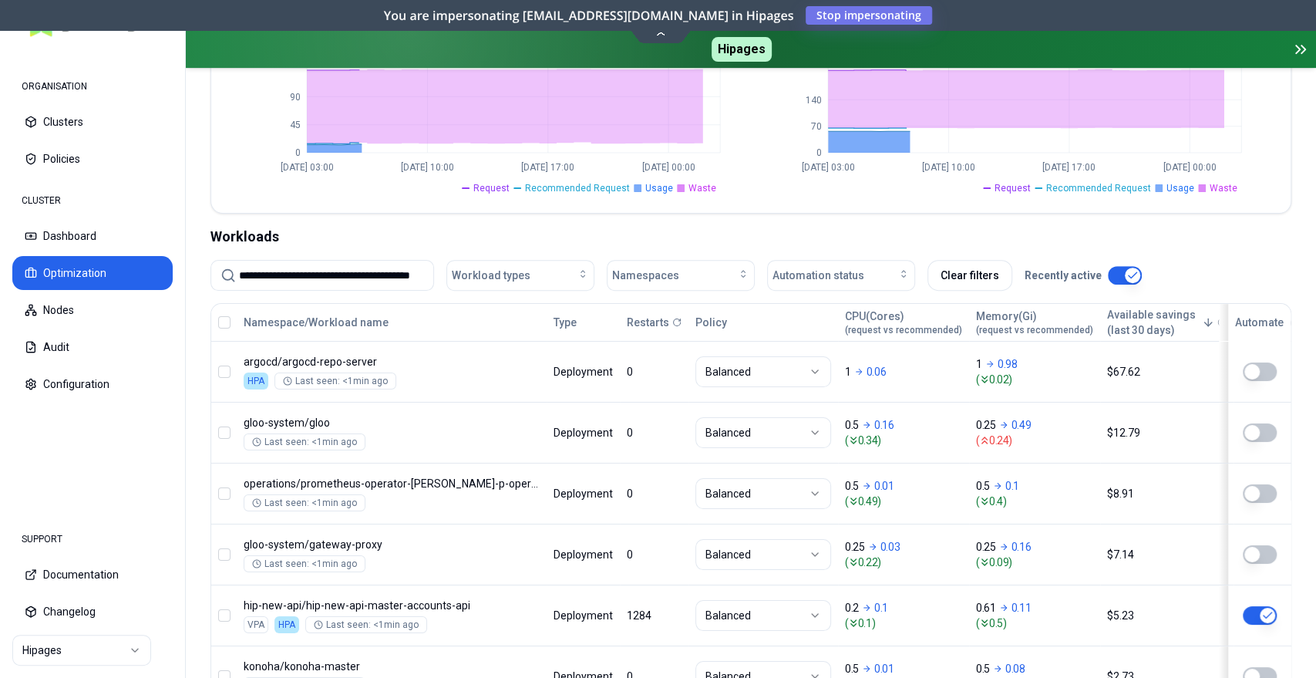
scroll to position [0, 46]
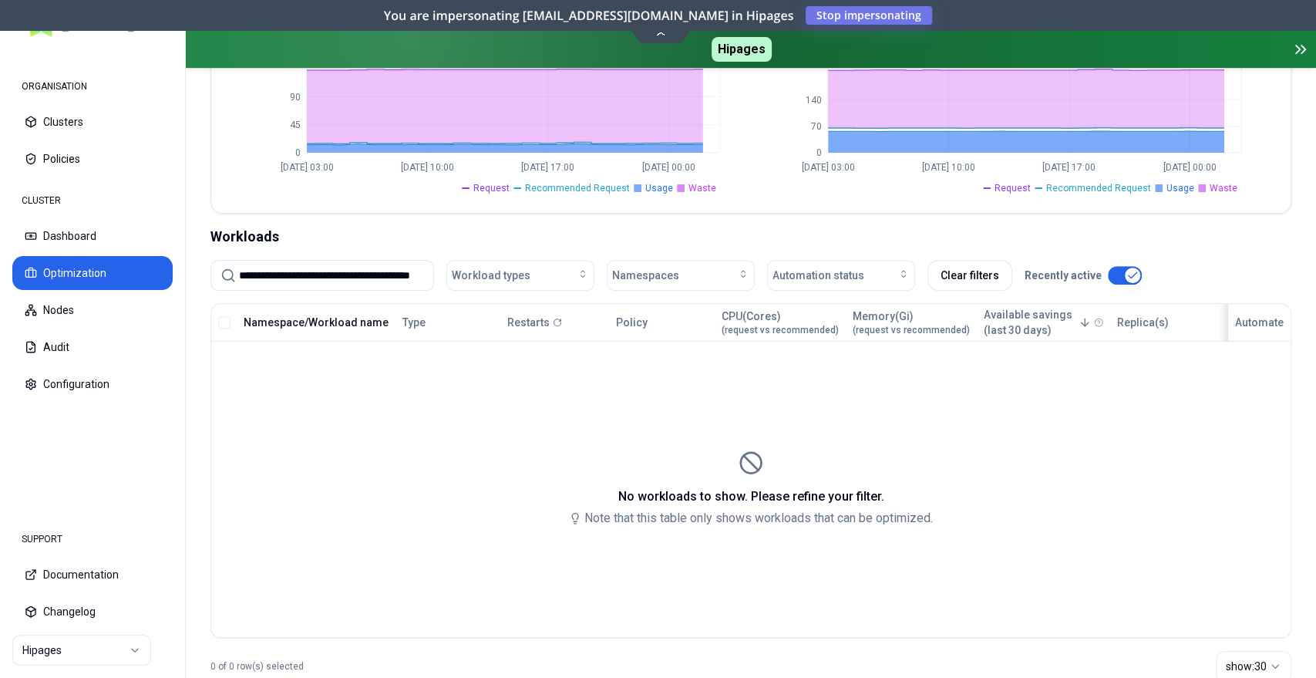
type input "**********"
click at [326, 323] on button "Namespace/Workload name" at bounding box center [316, 322] width 145 height 31
click at [376, 270] on input "**********" at bounding box center [331, 275] width 185 height 29
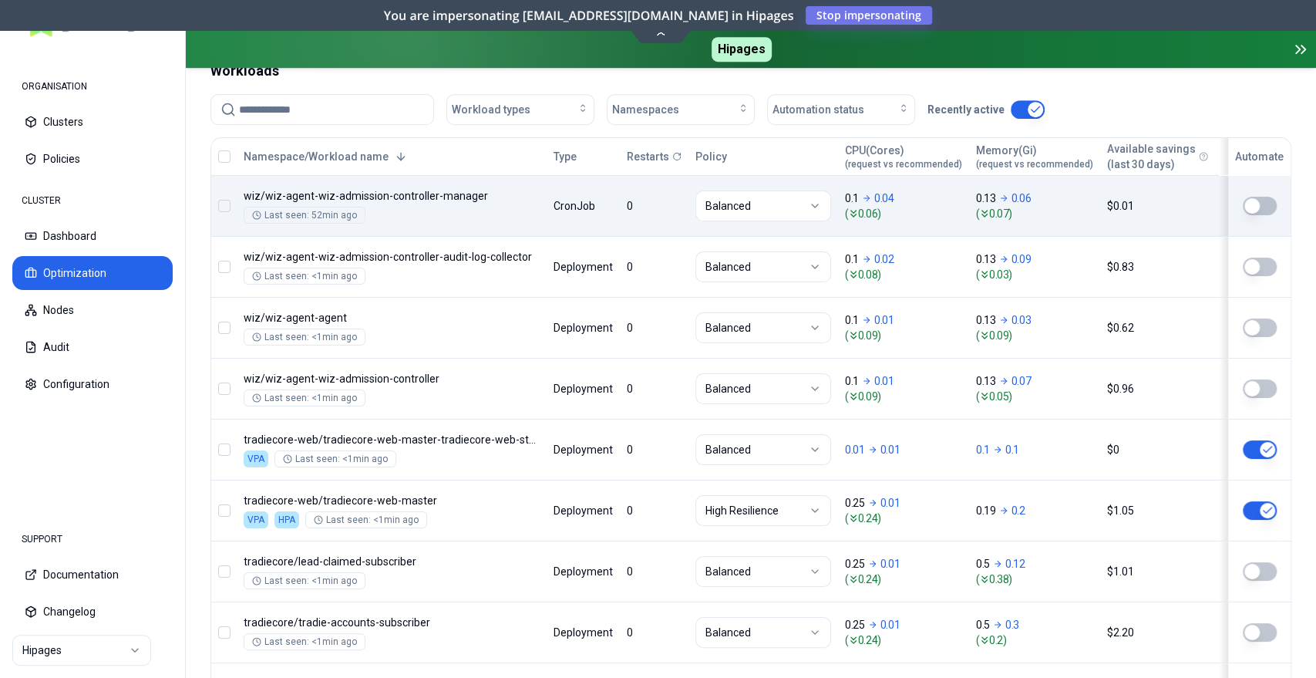
scroll to position [428, 0]
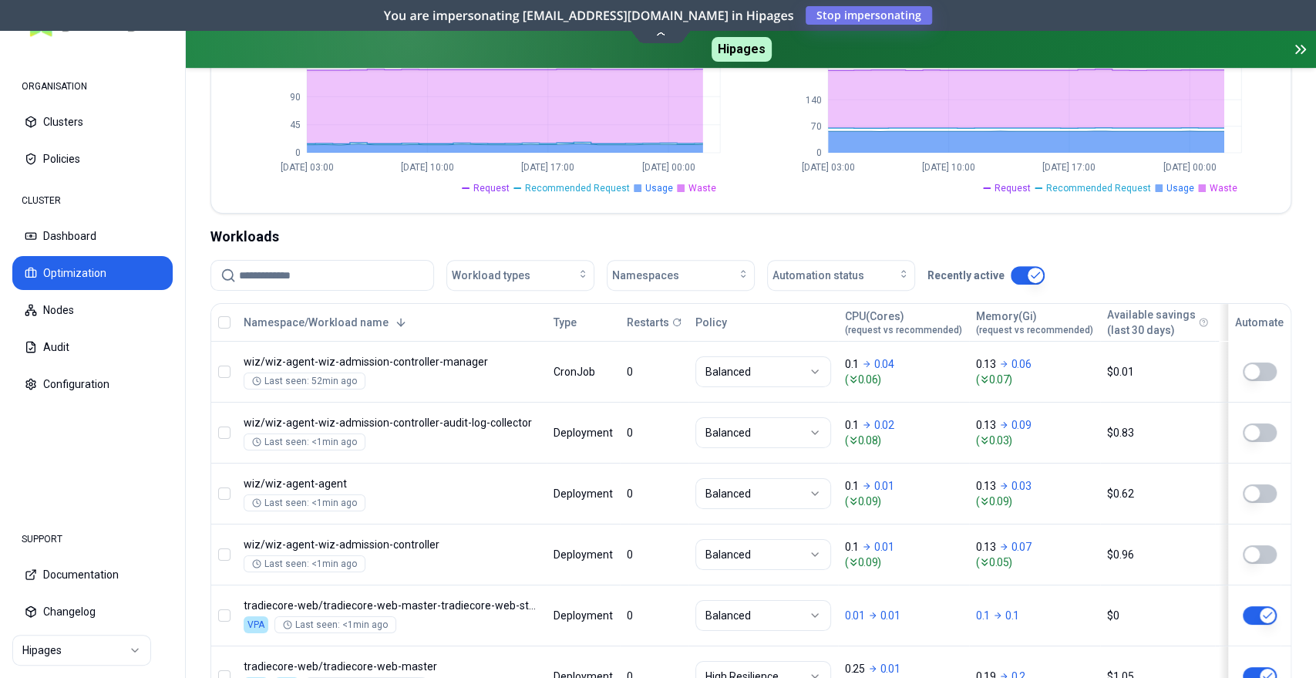
click at [316, 281] on input at bounding box center [331, 275] width 185 height 29
type input "**********"
